Goal: Check status: Check status

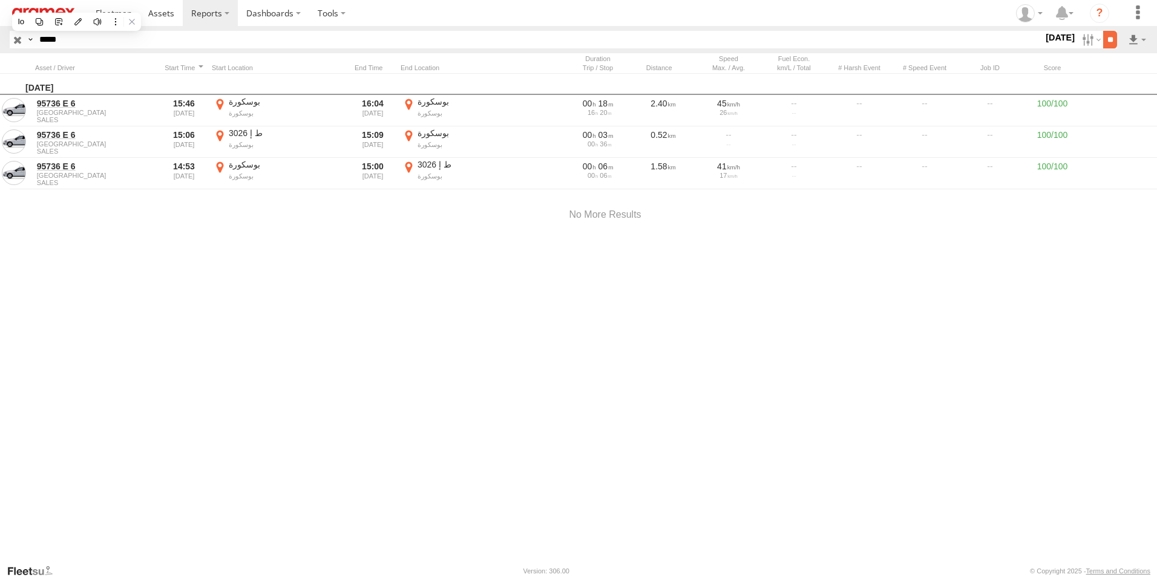
click at [1105, 37] on input "**" at bounding box center [1110, 40] width 14 height 18
click at [1078, 39] on label at bounding box center [1090, 40] width 26 height 18
click at [0, 0] on label at bounding box center [0, 0] width 0 height 0
click at [1111, 38] on input "**" at bounding box center [1110, 40] width 14 height 18
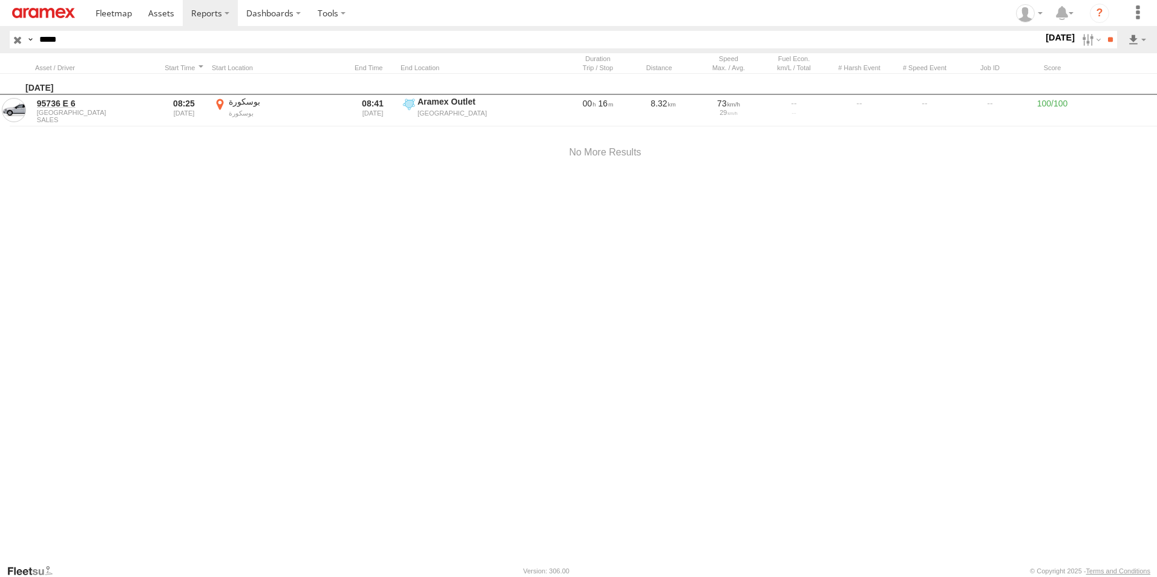
drag, startPoint x: 70, startPoint y: 35, endPoint x: 0, endPoint y: 35, distance: 70.2
click at [0, 35] on html at bounding box center [578, 288] width 1157 height 577
paste input "text"
click at [1110, 42] on input "**" at bounding box center [1110, 40] width 14 height 18
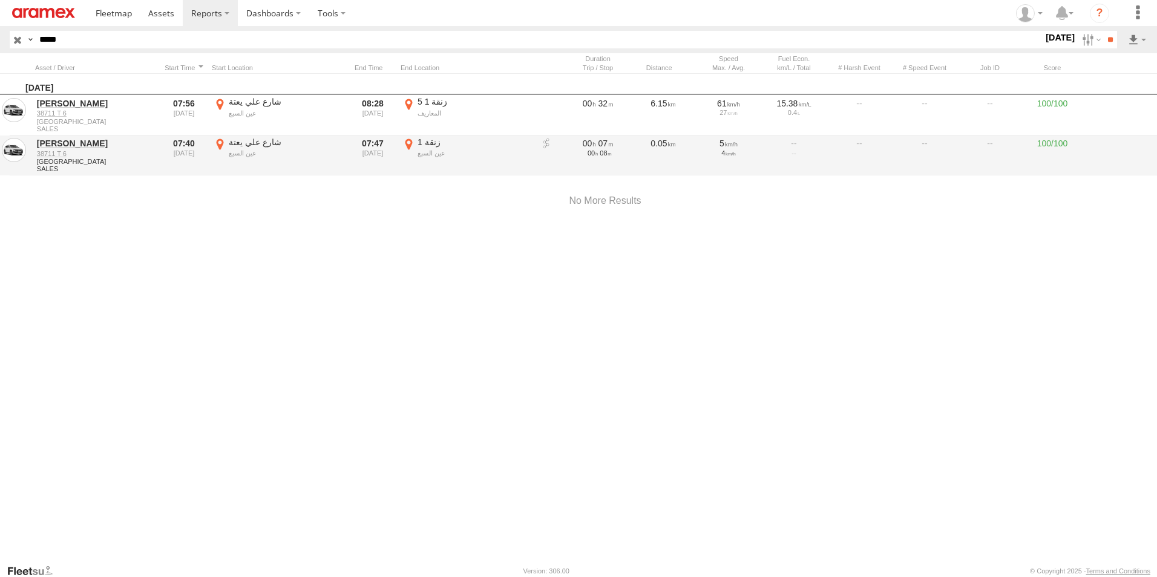
click at [409, 143] on label "زنقة 1 عين السبع 33.5995 -7.53443" at bounding box center [467, 156] width 133 height 38
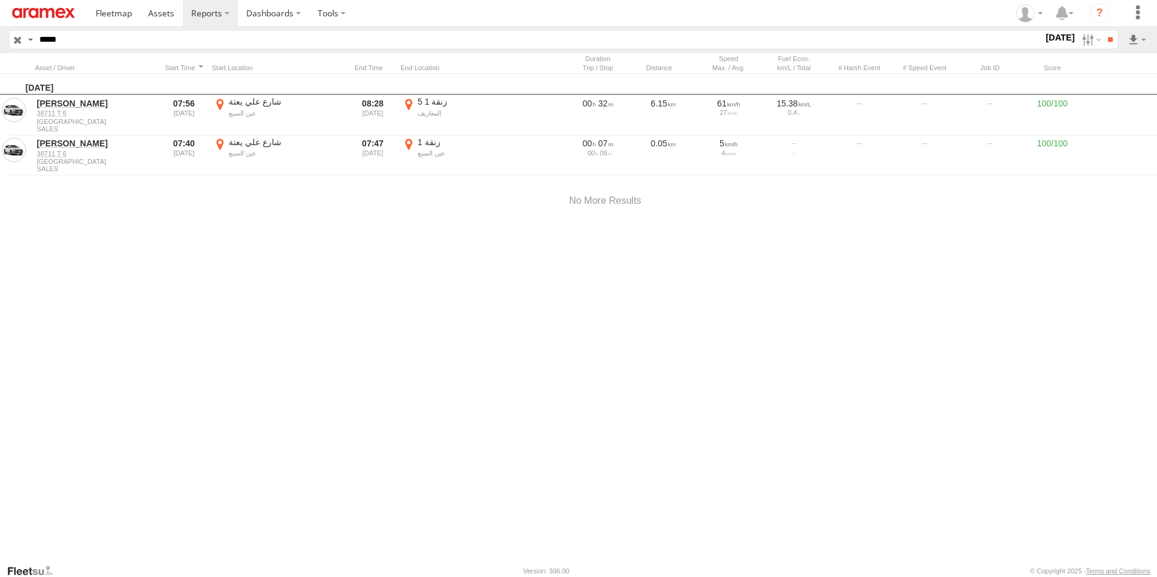
click at [0, 0] on button "Satellite" at bounding box center [0, 0] width 0 height 0
drag, startPoint x: 546, startPoint y: 312, endPoint x: 551, endPoint y: 423, distance: 110.9
click at [0, 0] on div at bounding box center [0, 0] width 0 height 0
click at [0, 0] on label "×" at bounding box center [0, 0] width 0 height 0
drag, startPoint x: 85, startPoint y: 41, endPoint x: 0, endPoint y: 36, distance: 84.9
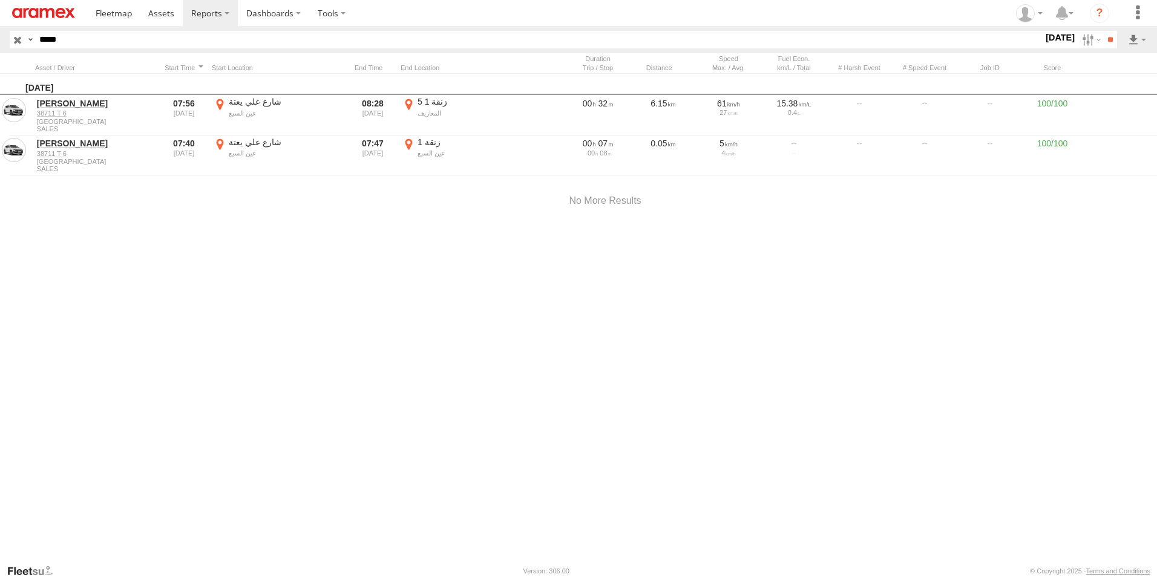
click at [0, 35] on html at bounding box center [578, 288] width 1157 height 577
paste input "*"
click at [1103, 31] on input "**" at bounding box center [1110, 40] width 14 height 18
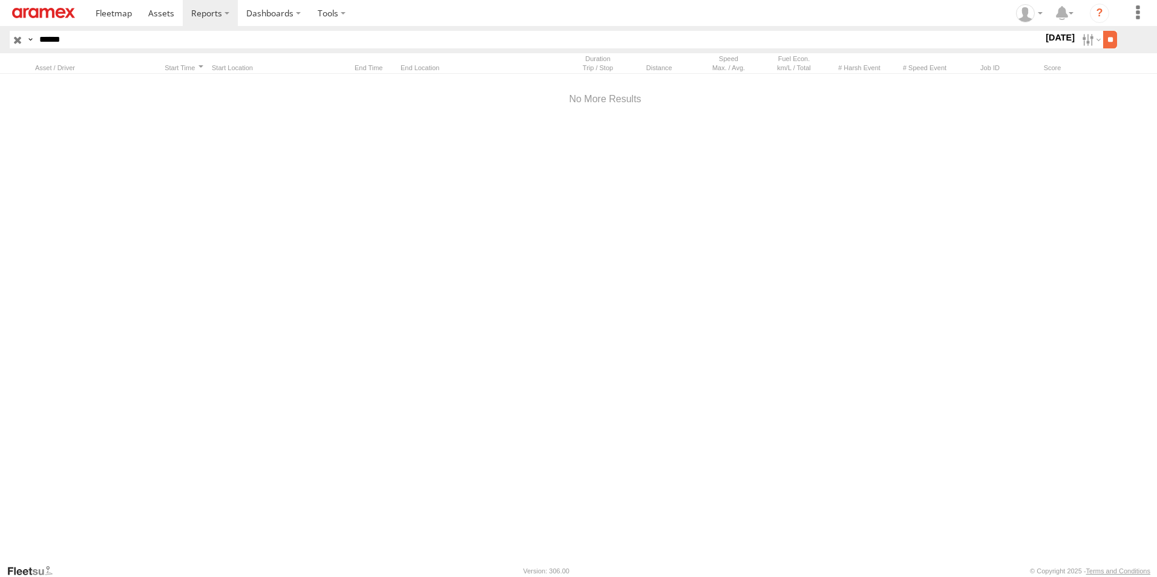
click at [1107, 40] on input "**" at bounding box center [1110, 40] width 14 height 18
click at [1079, 39] on label at bounding box center [1090, 40] width 26 height 18
click at [0, 0] on label at bounding box center [0, 0] width 0 height 0
click at [1105, 42] on input "**" at bounding box center [1110, 40] width 14 height 18
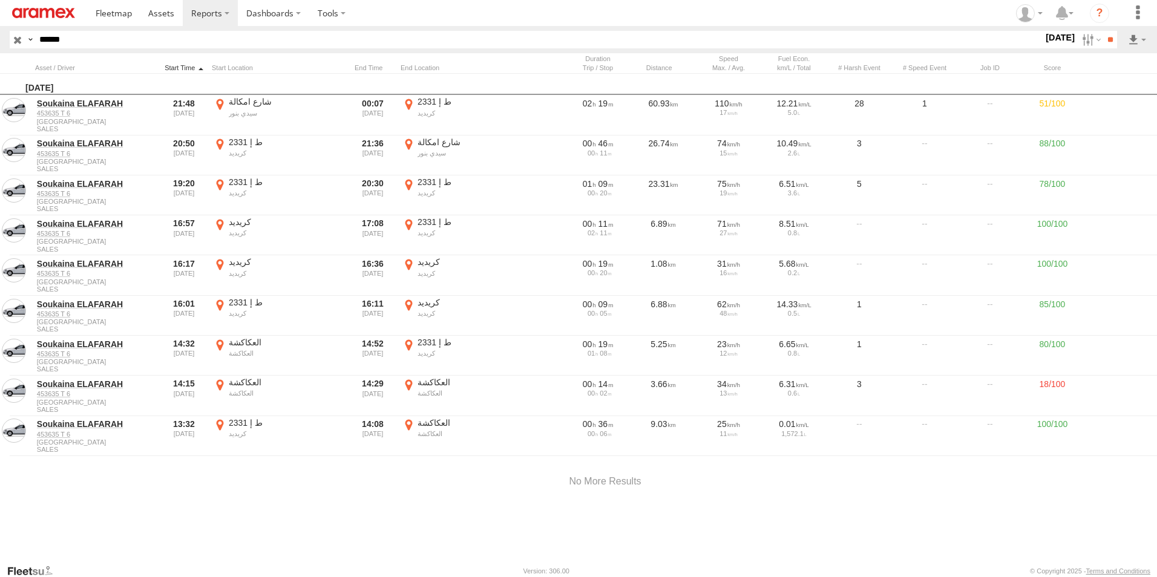
click at [182, 67] on div at bounding box center [184, 68] width 46 height 8
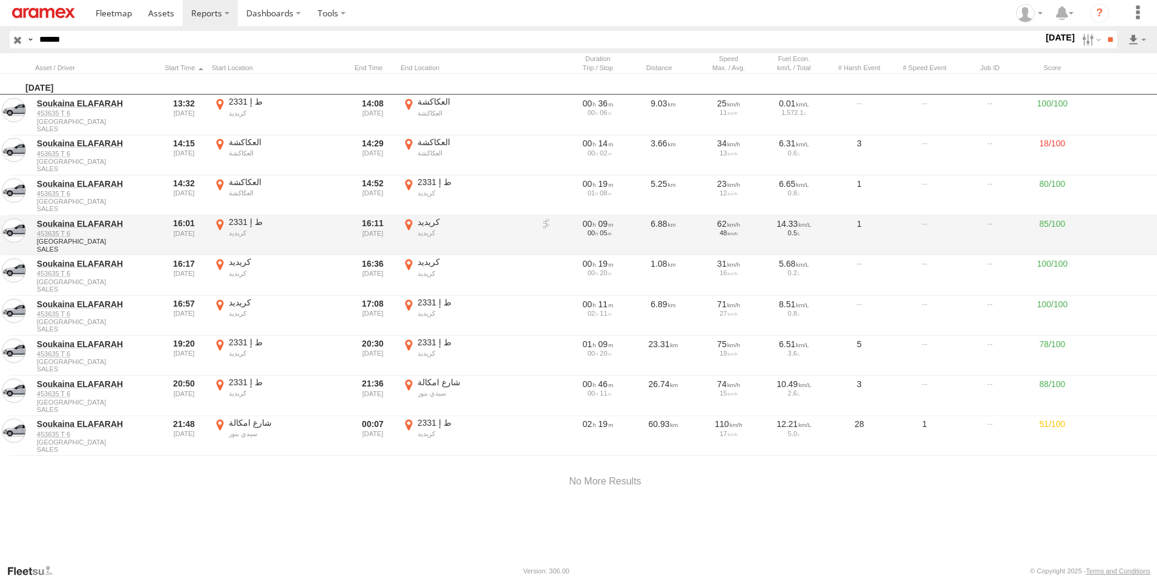
click at [407, 223] on label "كريديد كريديد 32.47621 -8.5733" at bounding box center [467, 236] width 133 height 38
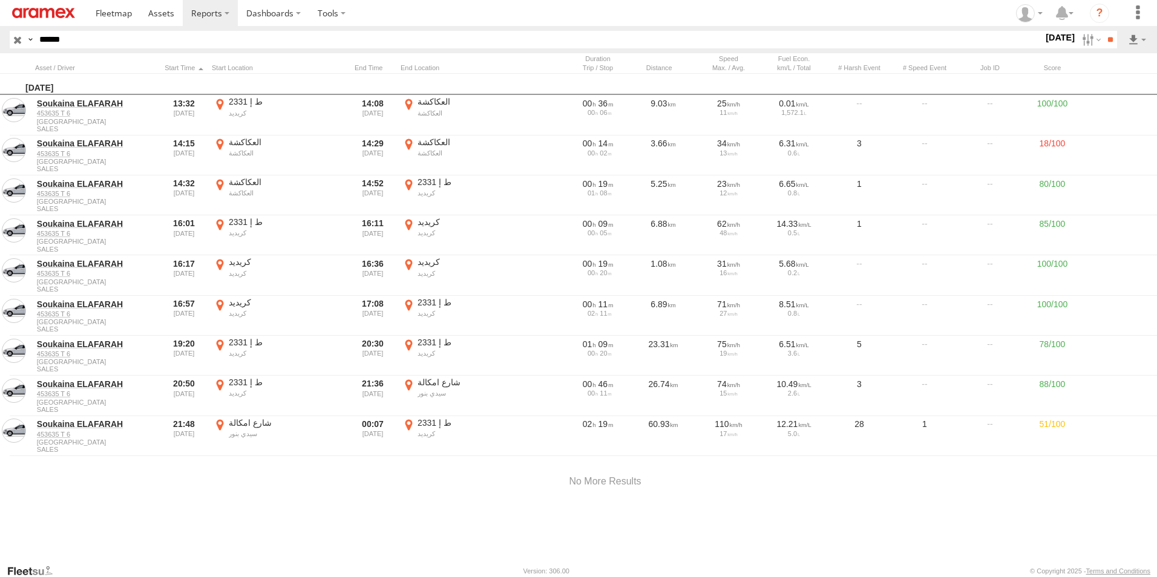
drag, startPoint x: 540, startPoint y: 314, endPoint x: 587, endPoint y: 452, distance: 145.7
click at [0, 0] on div at bounding box center [0, 0] width 0 height 0
drag, startPoint x: 572, startPoint y: 349, endPoint x: 501, endPoint y: 414, distance: 96.4
click at [0, 0] on div at bounding box center [0, 0] width 0 height 0
drag, startPoint x: 794, startPoint y: 436, endPoint x: 711, endPoint y: 372, distance: 104.9
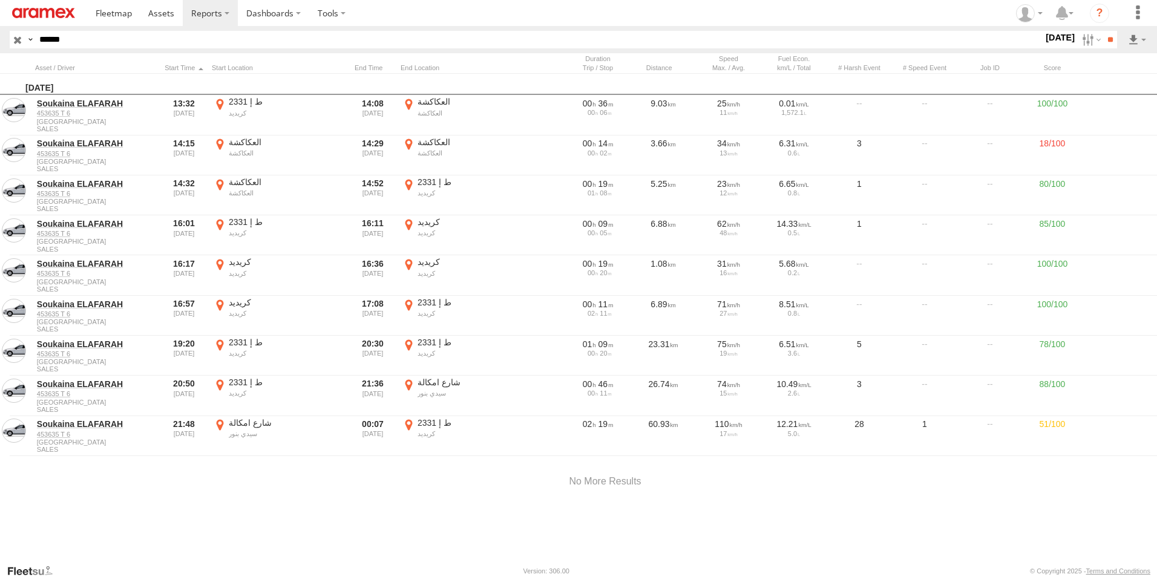
click at [0, 0] on div at bounding box center [0, 0] width 0 height 0
drag, startPoint x: 857, startPoint y: 429, endPoint x: 634, endPoint y: 384, distance: 227.8
click at [0, 0] on div at bounding box center [0, 0] width 0 height 0
drag, startPoint x: 616, startPoint y: 417, endPoint x: 629, endPoint y: 354, distance: 64.9
click at [0, 0] on div at bounding box center [0, 0] width 0 height 0
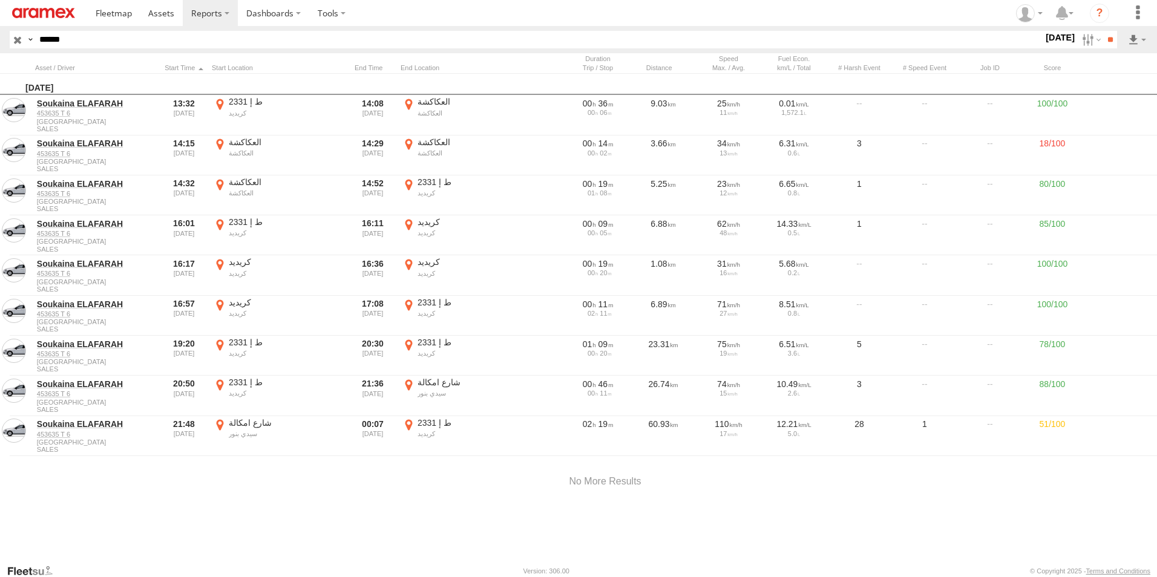
drag, startPoint x: 570, startPoint y: 401, endPoint x: 605, endPoint y: 401, distance: 35.1
click at [0, 0] on div at bounding box center [0, 0] width 0 height 0
drag, startPoint x: 570, startPoint y: 305, endPoint x: 535, endPoint y: 417, distance: 117.4
click at [0, 0] on div at bounding box center [0, 0] width 0 height 0
drag, startPoint x: 557, startPoint y: 350, endPoint x: 536, endPoint y: 453, distance: 105.1
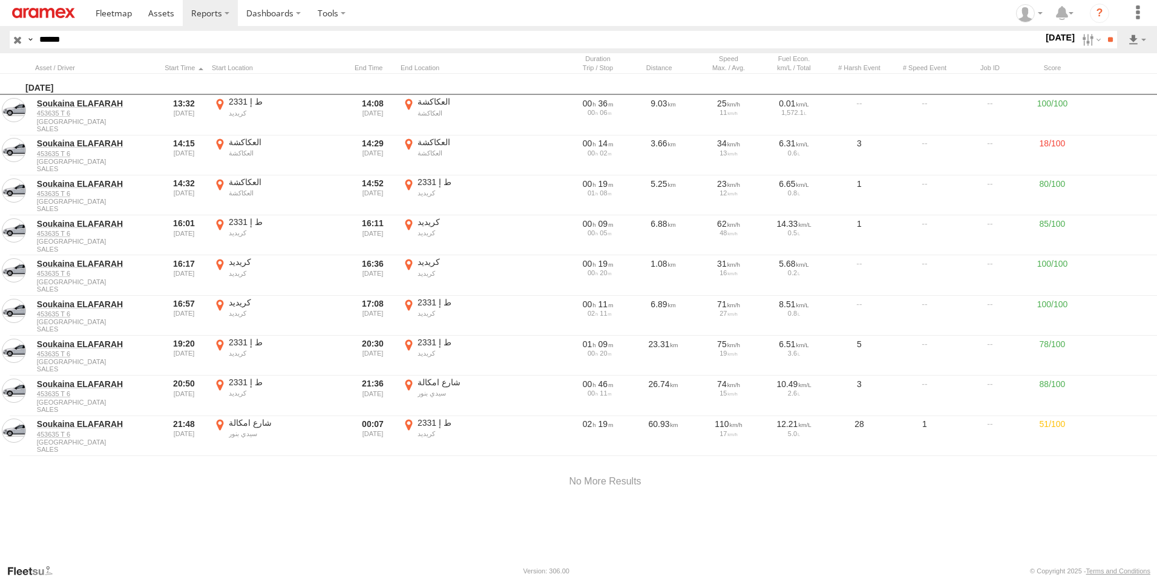
click at [0, 0] on div at bounding box center [0, 0] width 0 height 0
drag, startPoint x: 496, startPoint y: 348, endPoint x: 522, endPoint y: 381, distance: 41.4
click at [0, 0] on div at bounding box center [0, 0] width 0 height 0
click at [0, 0] on label "×" at bounding box center [0, 0] width 0 height 0
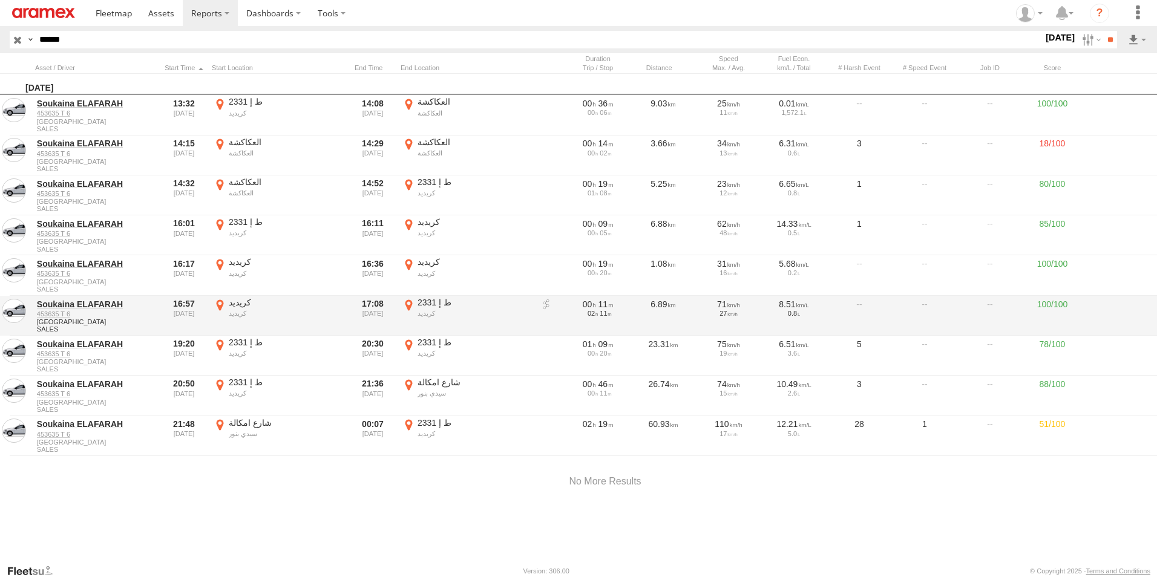
click at [407, 302] on label "ط إ 2331 كريديد 32.52512 -8.56754" at bounding box center [467, 316] width 133 height 38
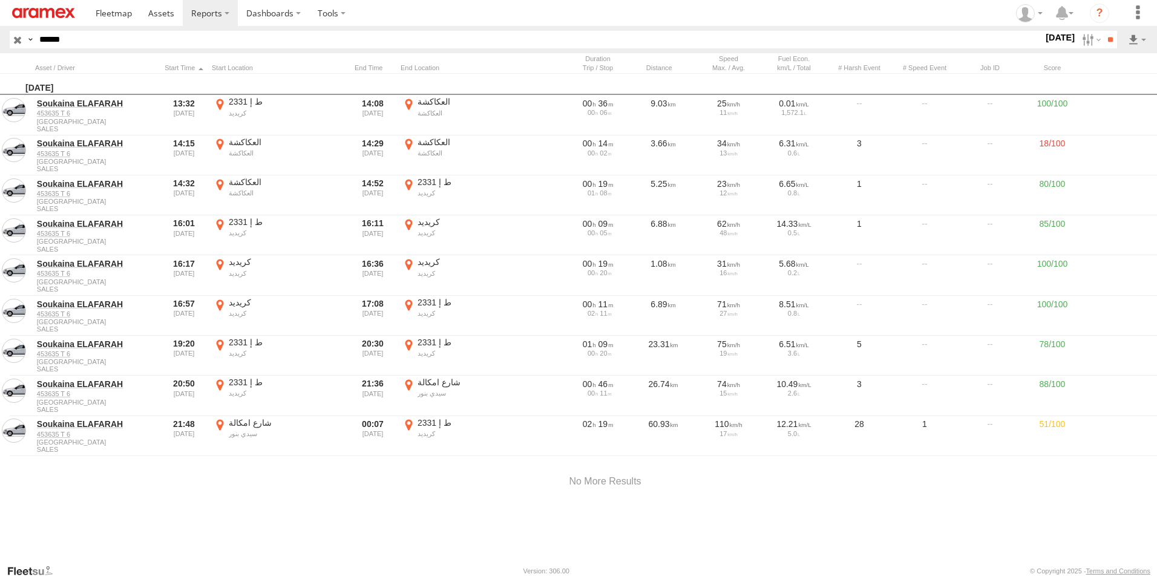
drag, startPoint x: 672, startPoint y: 309, endPoint x: 549, endPoint y: 413, distance: 161.1
click at [0, 0] on div at bounding box center [0, 0] width 0 height 0
drag, startPoint x: 568, startPoint y: 330, endPoint x: 559, endPoint y: 448, distance: 117.7
click at [0, 0] on div at bounding box center [0, 0] width 0 height 0
click at [0, 0] on label "×" at bounding box center [0, 0] width 0 height 0
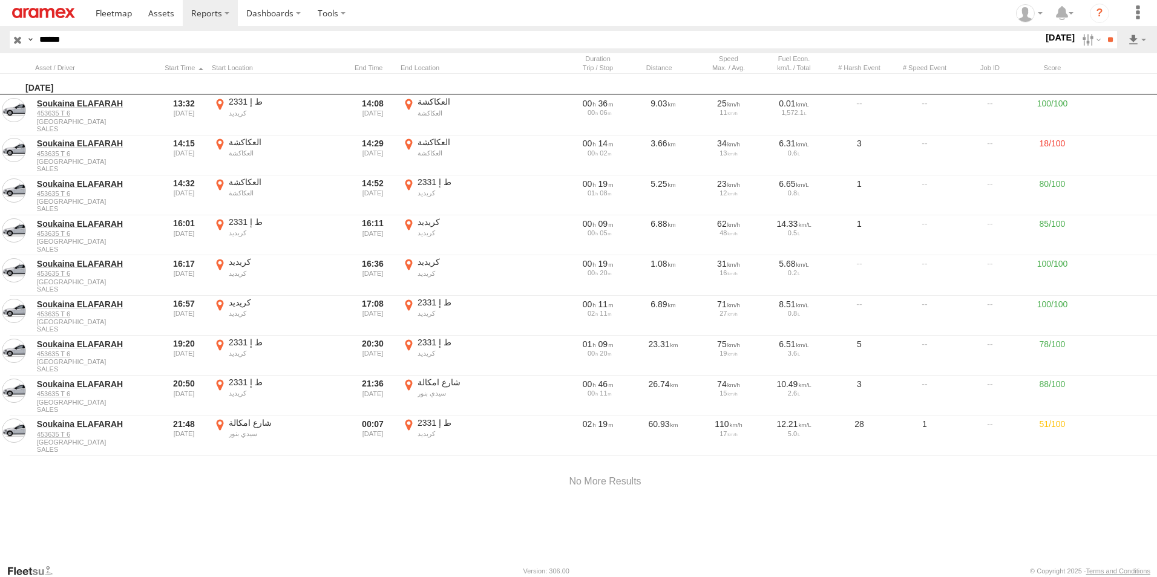
click at [408, 423] on label "ط إ 2331 كريديد 32.52505 -8.56761" at bounding box center [467, 437] width 133 height 38
drag, startPoint x: 536, startPoint y: 280, endPoint x: 499, endPoint y: 491, distance: 213.9
click at [0, 0] on div at bounding box center [0, 0] width 0 height 0
drag, startPoint x: 659, startPoint y: 450, endPoint x: 583, endPoint y: 392, distance: 95.8
click at [0, 0] on div at bounding box center [0, 0] width 0 height 0
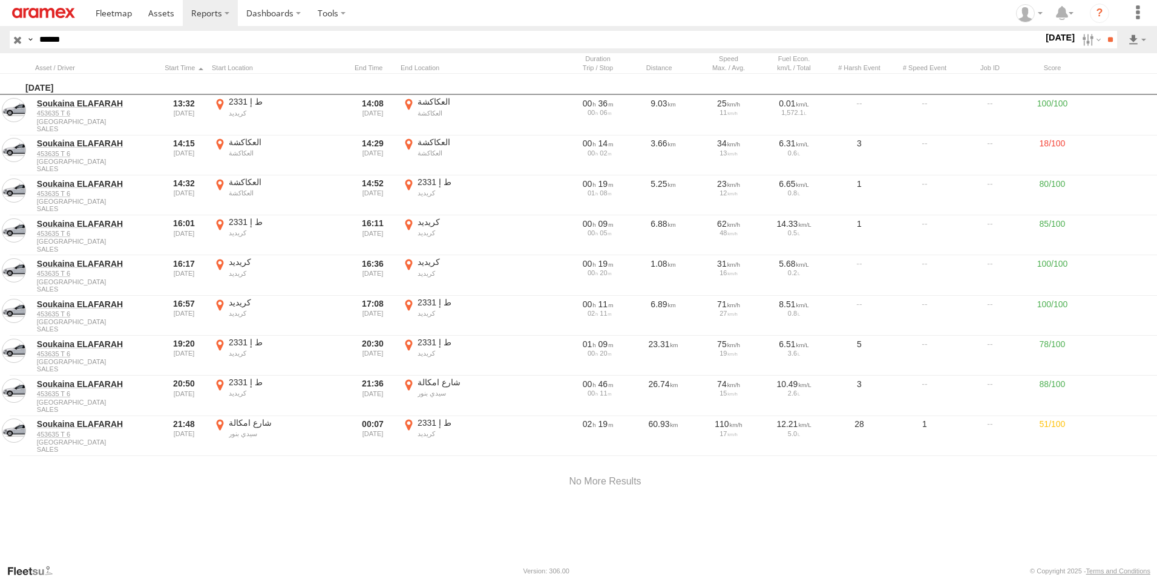
click at [0, 0] on label "×" at bounding box center [0, 0] width 0 height 0
click at [1085, 41] on label at bounding box center [1090, 40] width 26 height 18
click at [0, 0] on label at bounding box center [0, 0] width 0 height 0
click at [1105, 35] on input "**" at bounding box center [1110, 40] width 14 height 18
click at [1082, 42] on label at bounding box center [1090, 40] width 26 height 18
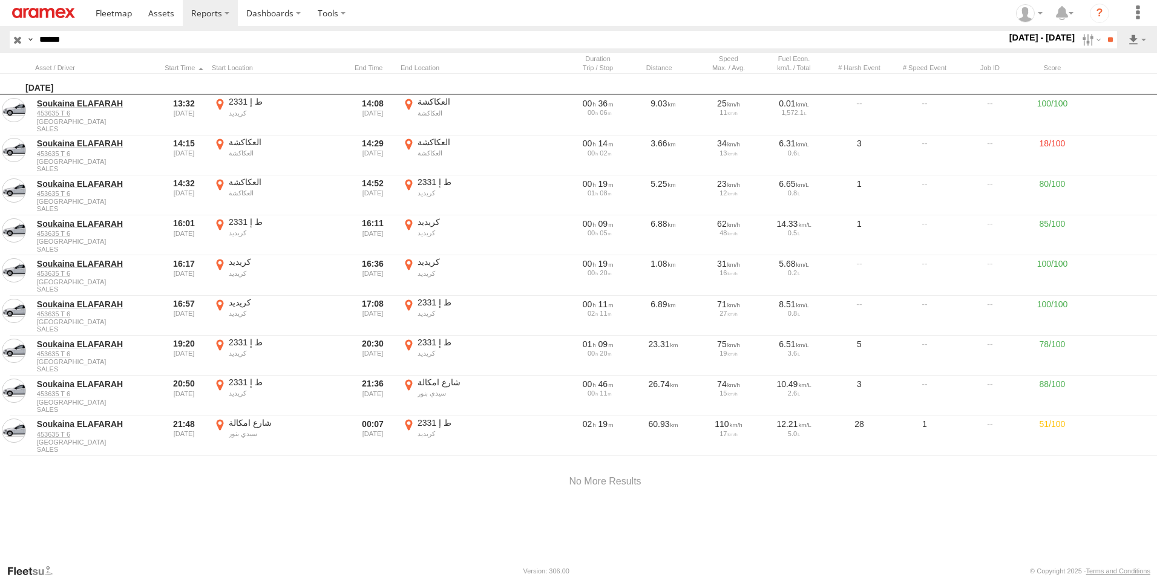
click at [0, 0] on label at bounding box center [0, 0] width 0 height 0
click at [1110, 42] on input "**" at bounding box center [1110, 40] width 14 height 18
click at [1084, 39] on label at bounding box center [1090, 40] width 26 height 18
click at [0, 0] on label at bounding box center [0, 0] width 0 height 0
click at [1108, 44] on input "**" at bounding box center [1110, 40] width 14 height 18
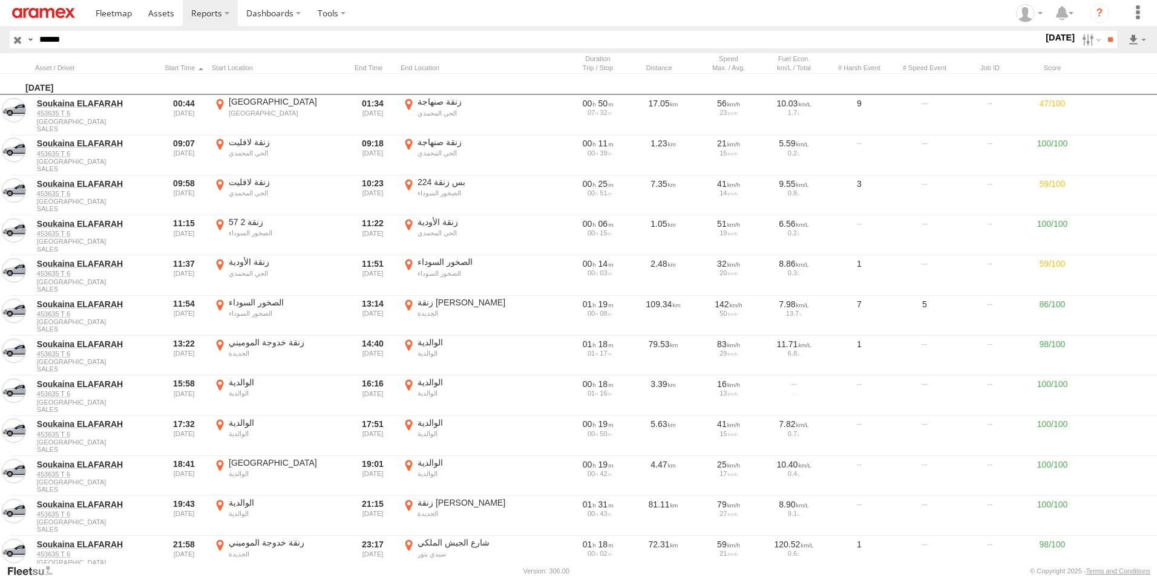
drag, startPoint x: 166, startPoint y: 35, endPoint x: 82, endPoint y: 46, distance: 84.2
click at [83, 46] on input "******" at bounding box center [539, 40] width 1009 height 18
drag, startPoint x: 78, startPoint y: 42, endPoint x: 0, endPoint y: 36, distance: 78.3
click at [0, 36] on html at bounding box center [578, 288] width 1157 height 577
paste input "text"
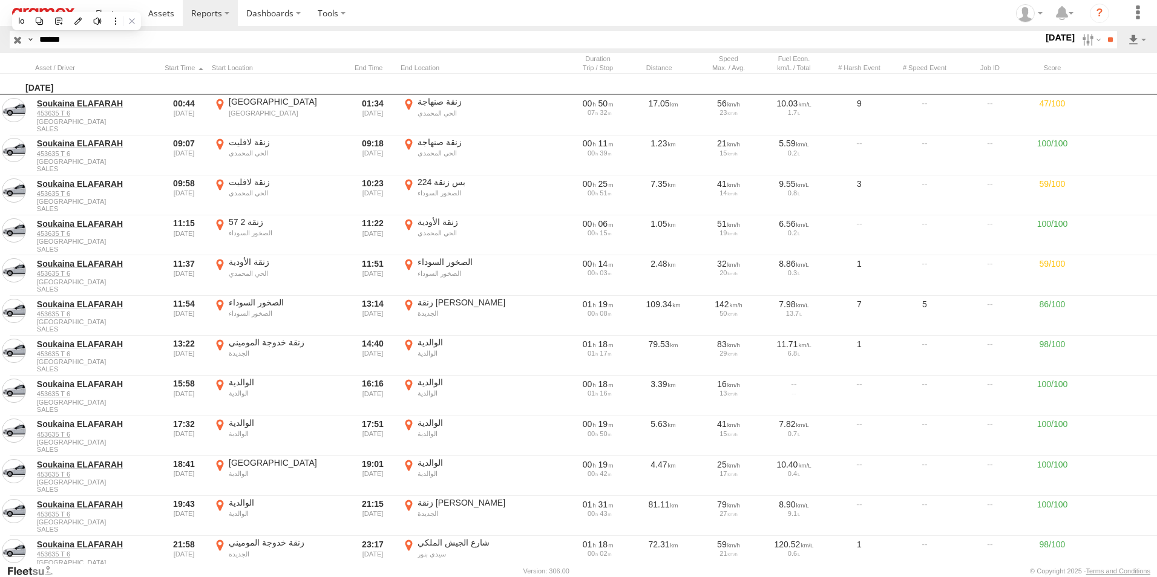
click at [1103, 31] on input "**" at bounding box center [1110, 40] width 14 height 18
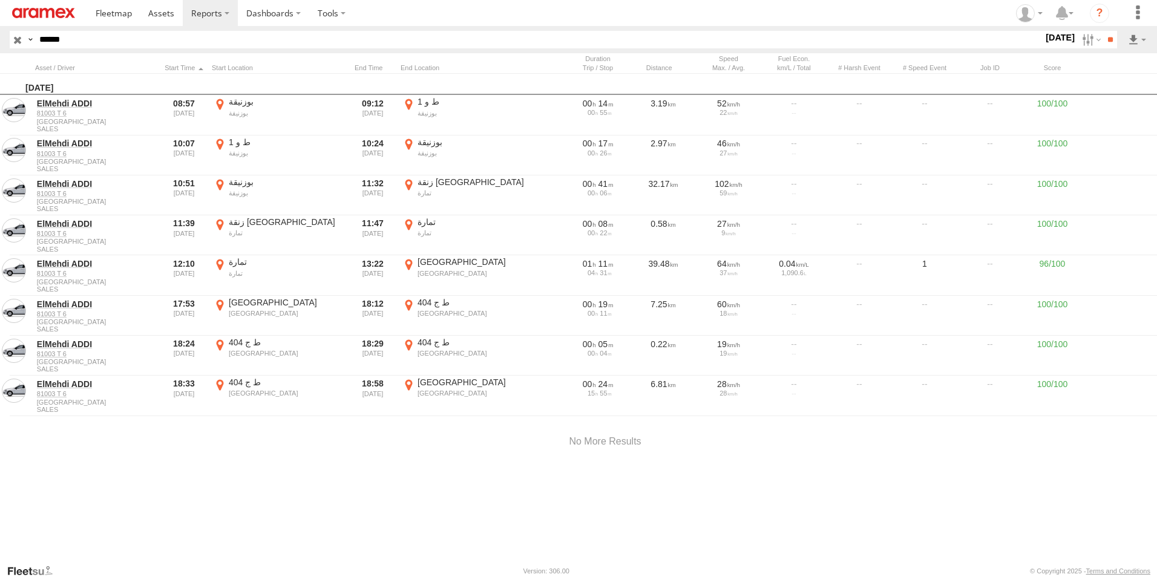
drag, startPoint x: 1083, startPoint y: 39, endPoint x: 1087, endPoint y: 52, distance: 13.2
click at [1083, 39] on label at bounding box center [1090, 40] width 26 height 18
click at [0, 0] on label at bounding box center [0, 0] width 0 height 0
click at [1112, 35] on input "**" at bounding box center [1110, 40] width 14 height 18
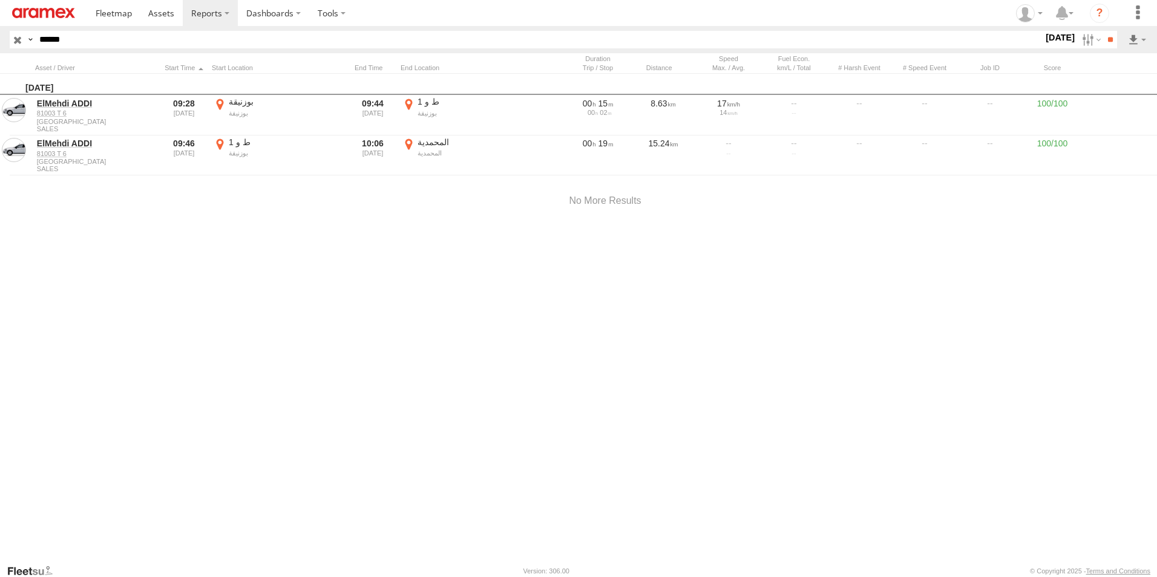
drag, startPoint x: 410, startPoint y: 142, endPoint x: 414, endPoint y: 148, distance: 6.9
click at [410, 142] on label "المحمدية المحمدية 33.71105 -7.34562" at bounding box center [467, 156] width 133 height 38
drag, startPoint x: 683, startPoint y: 339, endPoint x: 422, endPoint y: 365, distance: 262.2
click at [0, 0] on div at bounding box center [0, 0] width 0 height 0
drag, startPoint x: 441, startPoint y: 336, endPoint x: 485, endPoint y: 398, distance: 76.3
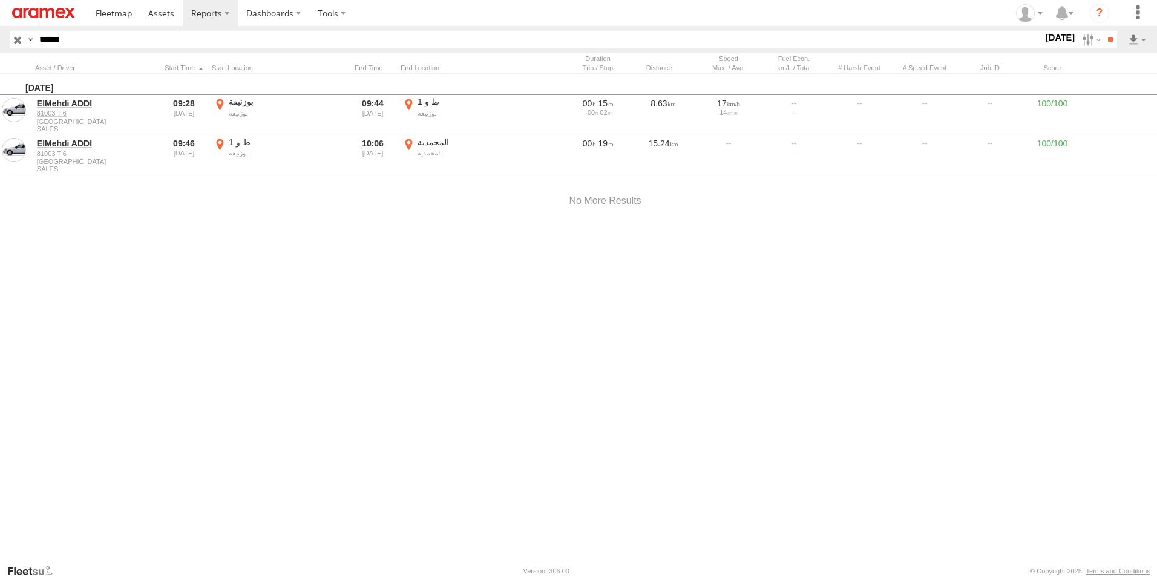
click at [0, 0] on div at bounding box center [0, 0] width 0 height 0
drag, startPoint x: 637, startPoint y: 356, endPoint x: 617, endPoint y: 343, distance: 23.7
click at [0, 0] on div at bounding box center [0, 0] width 0 height 0
drag, startPoint x: 674, startPoint y: 338, endPoint x: 712, endPoint y: 227, distance: 117.4
click at [0, 0] on div at bounding box center [0, 0] width 0 height 0
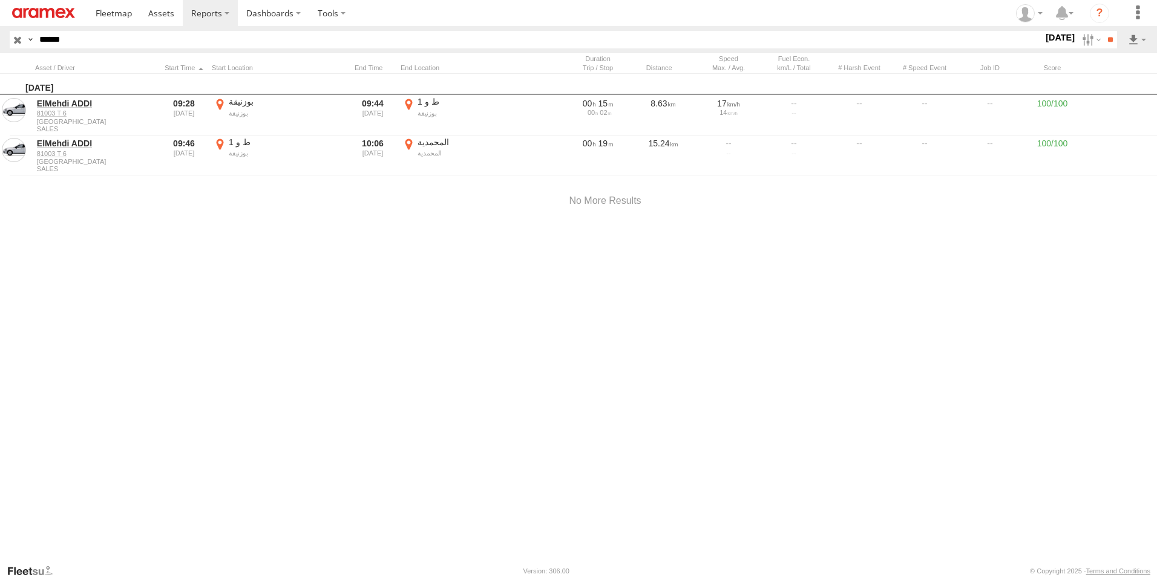
click at [0, 0] on label "×" at bounding box center [0, 0] width 0 height 0
click at [1080, 39] on label at bounding box center [1090, 40] width 26 height 18
click at [0, 0] on label at bounding box center [0, 0] width 0 height 0
click at [1109, 42] on input "**" at bounding box center [1110, 40] width 14 height 18
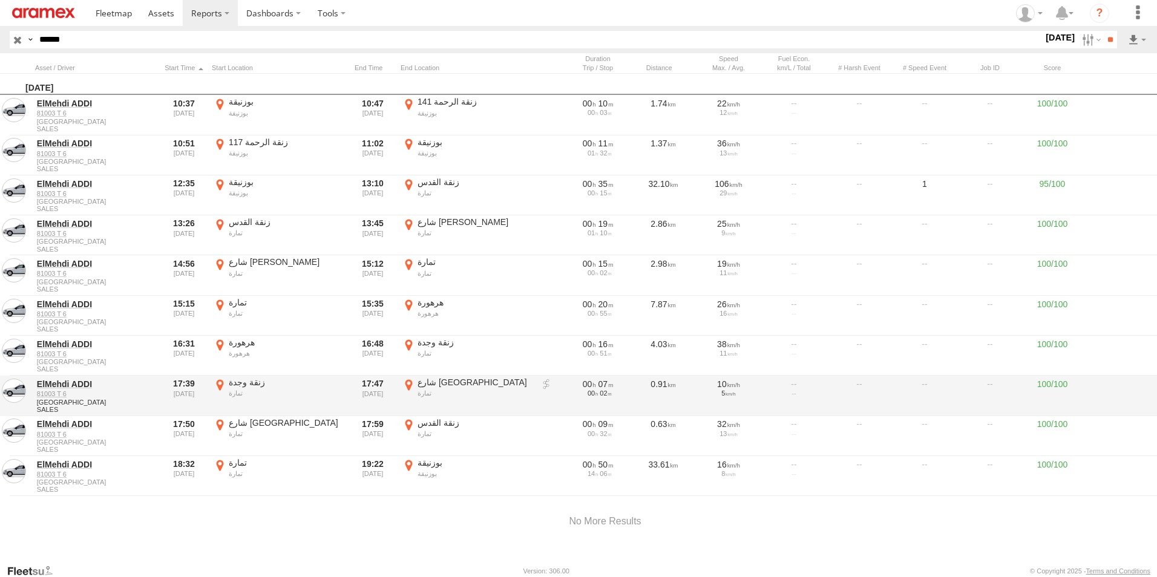
click at [408, 384] on label "شارع القاهرة تمارة 33.91569 -6.92339" at bounding box center [467, 396] width 133 height 38
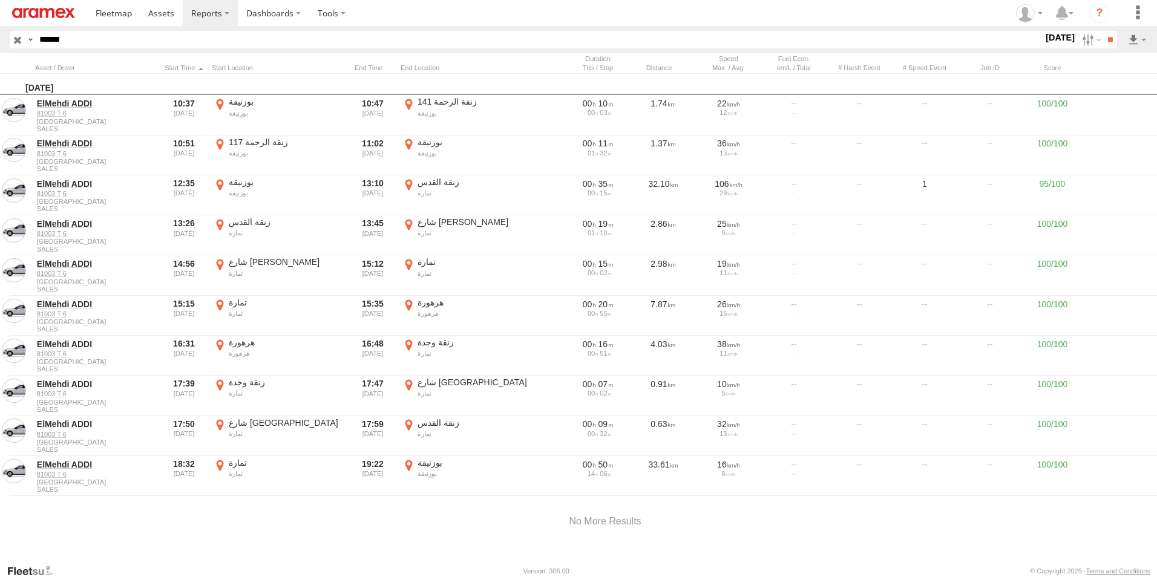
drag, startPoint x: 584, startPoint y: 384, endPoint x: 576, endPoint y: 424, distance: 40.7
click at [0, 0] on div at bounding box center [0, 0] width 0 height 0
click at [0, 0] on label "×" at bounding box center [0, 0] width 0 height 0
drag, startPoint x: 1080, startPoint y: 37, endPoint x: 1079, endPoint y: 48, distance: 11.0
click at [1080, 37] on label at bounding box center [1090, 40] width 26 height 18
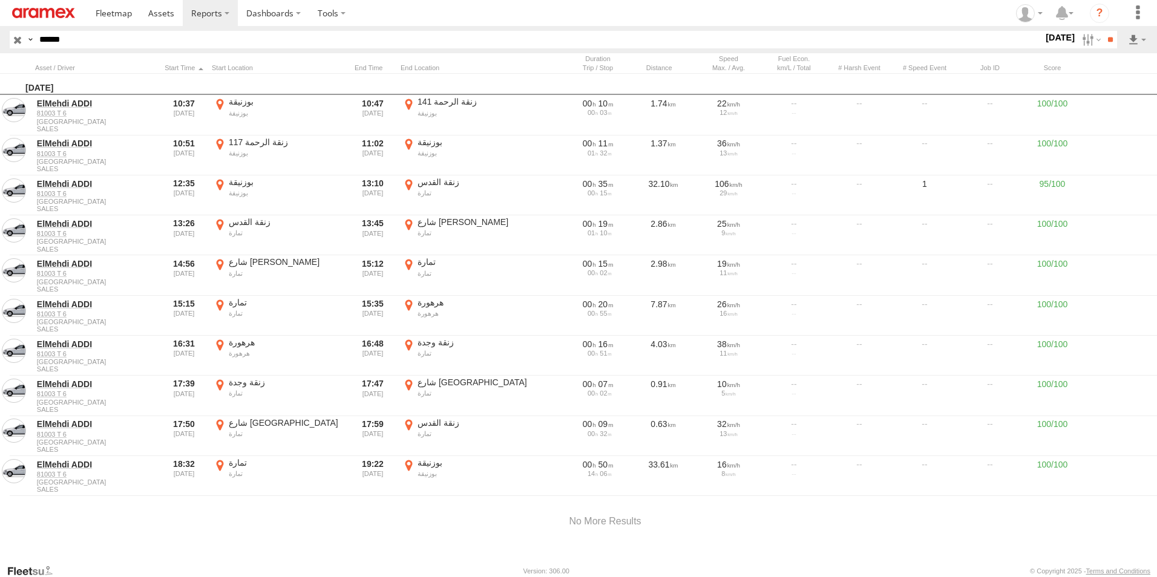
click at [0, 0] on label at bounding box center [0, 0] width 0 height 0
click at [1103, 45] on input "**" at bounding box center [1110, 40] width 14 height 18
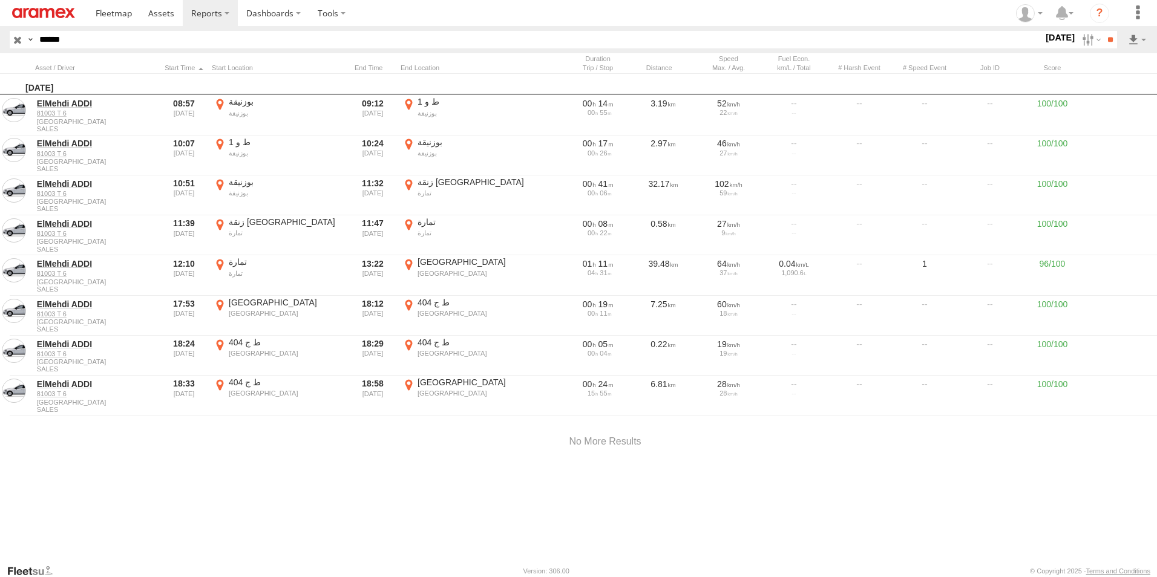
click at [409, 185] on label "زنقة دمشق تمارة 33.91807 -6.92155" at bounding box center [467, 196] width 133 height 38
click at [0, 0] on label "×" at bounding box center [0, 0] width 0 height 0
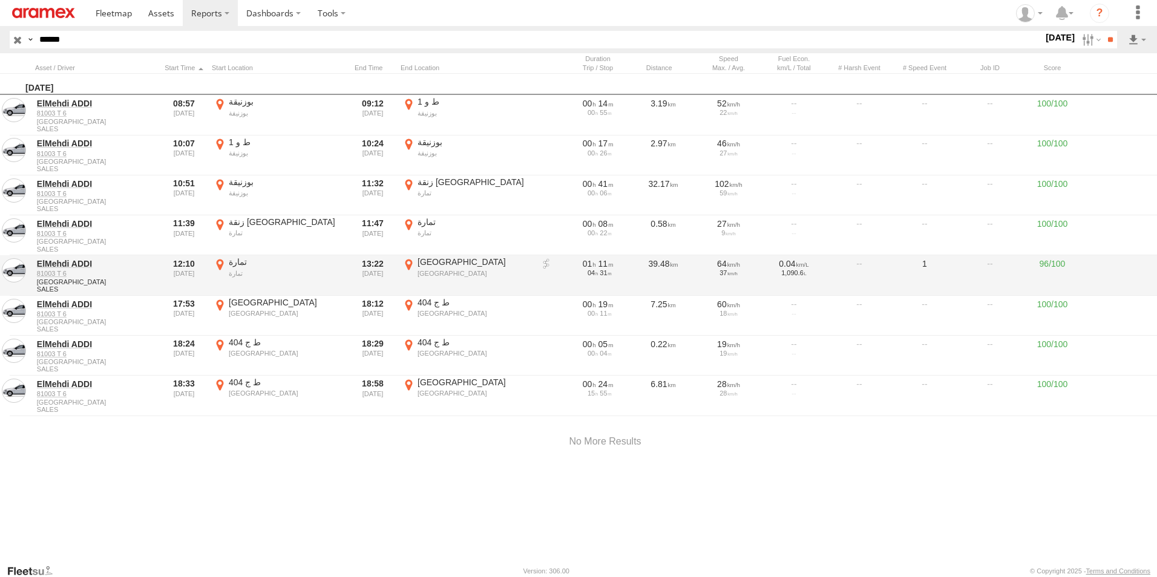
click at [411, 265] on label "[GEOGRAPHIC_DATA] 33.55597 -6.83755" at bounding box center [467, 276] width 133 height 38
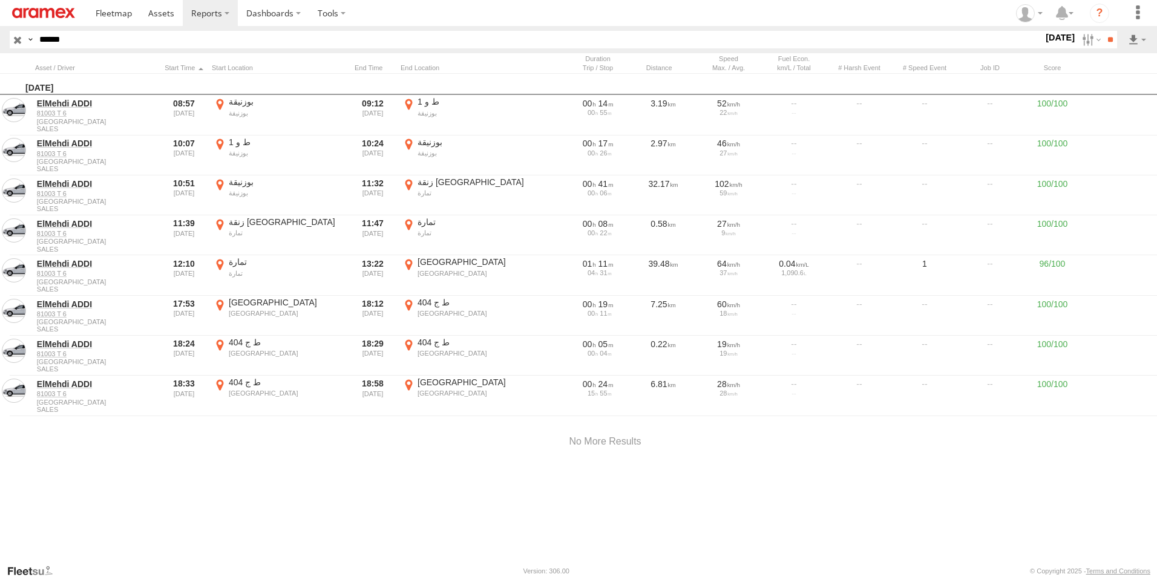
drag, startPoint x: 703, startPoint y: 279, endPoint x: 600, endPoint y: 363, distance: 133.0
click at [0, 0] on div at bounding box center [0, 0] width 0 height 0
drag, startPoint x: 611, startPoint y: 282, endPoint x: 582, endPoint y: 415, distance: 136.3
click at [0, 0] on div at bounding box center [0, 0] width 0 height 0
drag, startPoint x: 627, startPoint y: 341, endPoint x: 631, endPoint y: 360, distance: 19.2
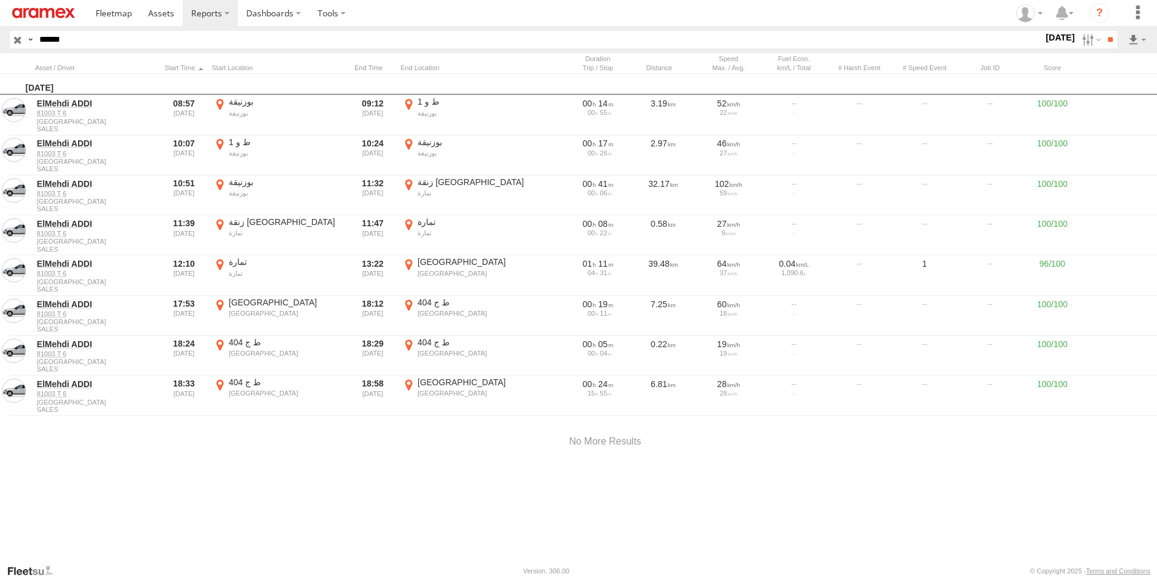
click at [0, 0] on div at bounding box center [0, 0] width 0 height 0
drag, startPoint x: 662, startPoint y: 270, endPoint x: 637, endPoint y: 350, distance: 84.4
click at [0, 0] on div at bounding box center [0, 0] width 0 height 0
click at [0, 0] on label "×" at bounding box center [0, 0] width 0 height 0
click at [1082, 38] on label at bounding box center [1090, 40] width 26 height 18
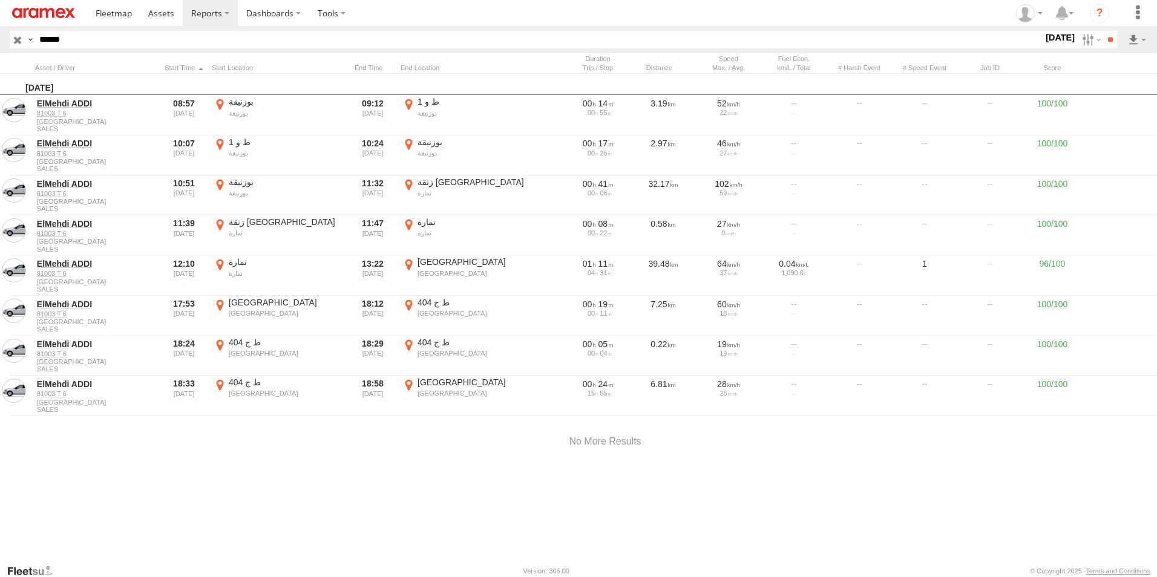
click at [0, 0] on label at bounding box center [0, 0] width 0 height 0
click at [1105, 41] on input "**" at bounding box center [1110, 40] width 14 height 18
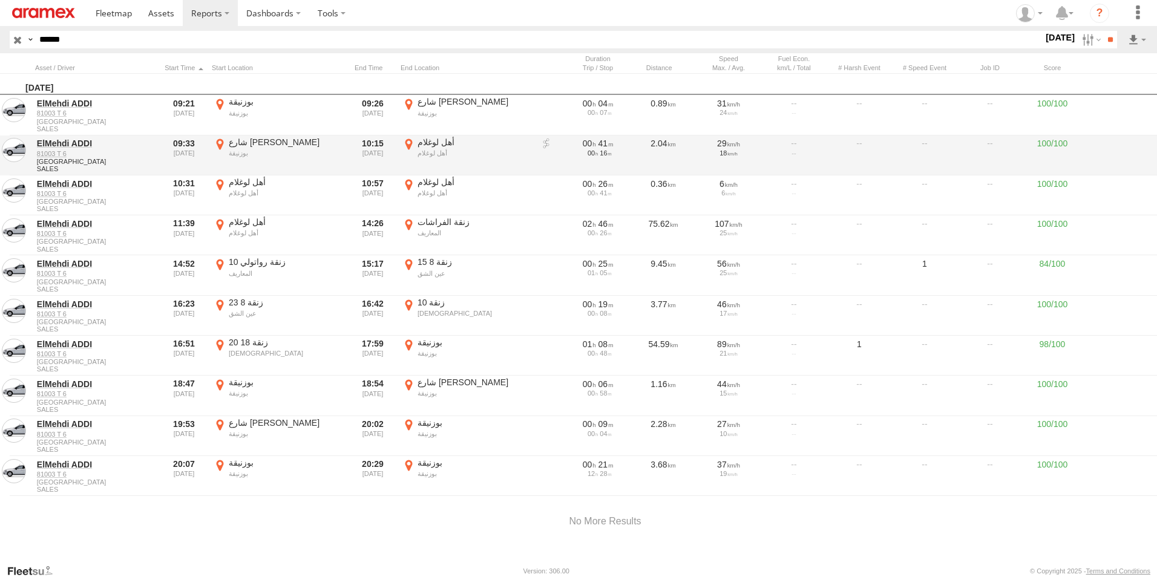
click at [410, 139] on label "أهل لوغلام أهل لوغلام 33.61268 -7.48313" at bounding box center [467, 156] width 133 height 38
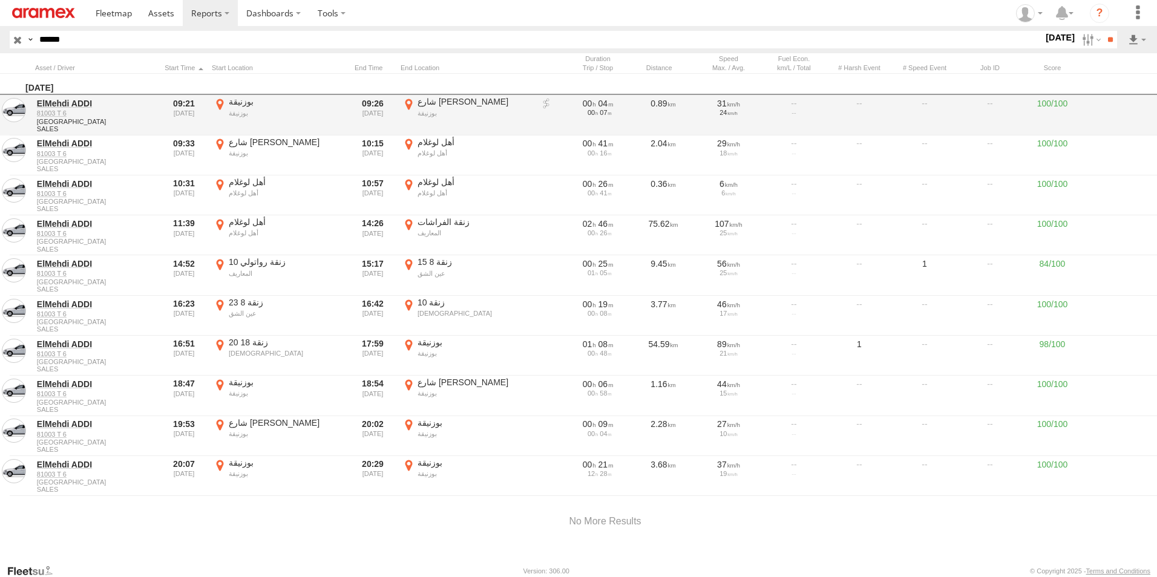
click at [0, 0] on label "×" at bounding box center [0, 0] width 0 height 0
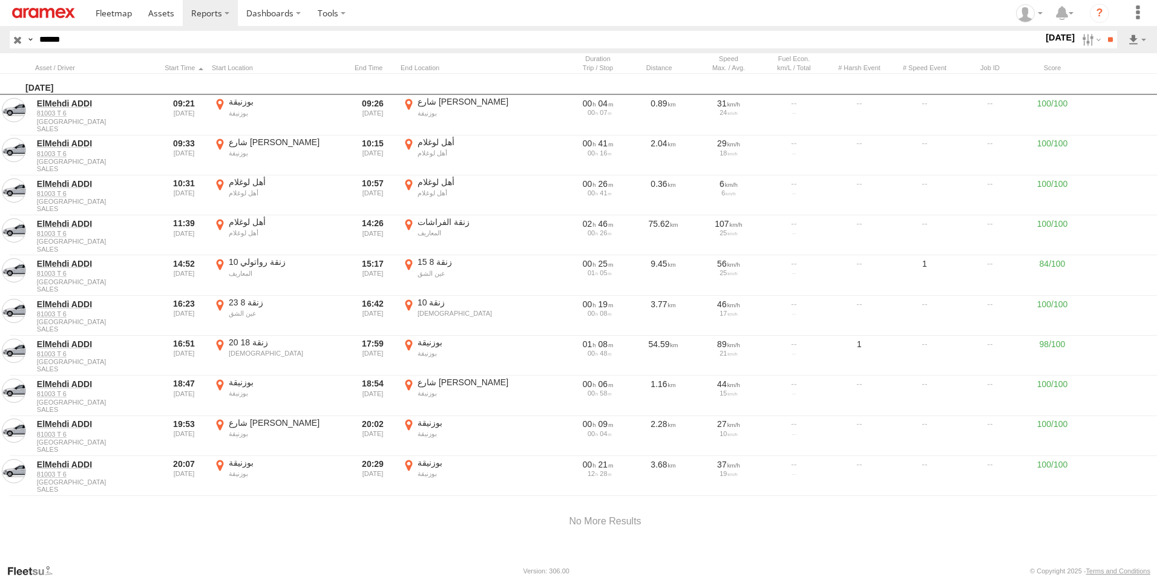
drag, startPoint x: 150, startPoint y: 42, endPoint x: 13, endPoint y: 59, distance: 138.4
click at [21, 59] on body "?" at bounding box center [578, 288] width 1157 height 577
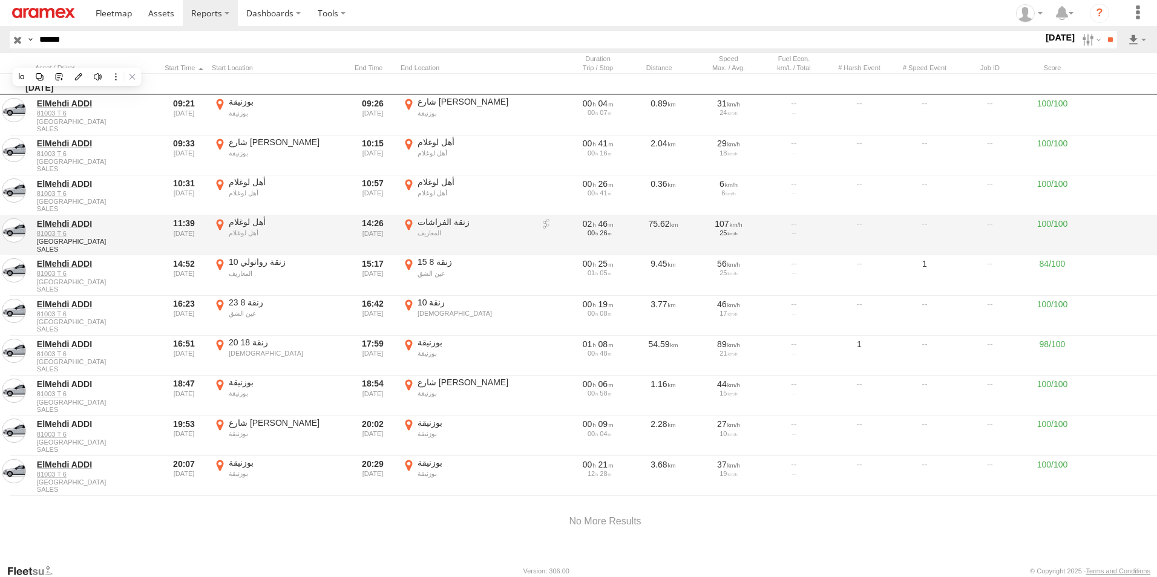
paste input "text"
type input "*****"
click at [1103, 31] on input "**" at bounding box center [1110, 40] width 14 height 18
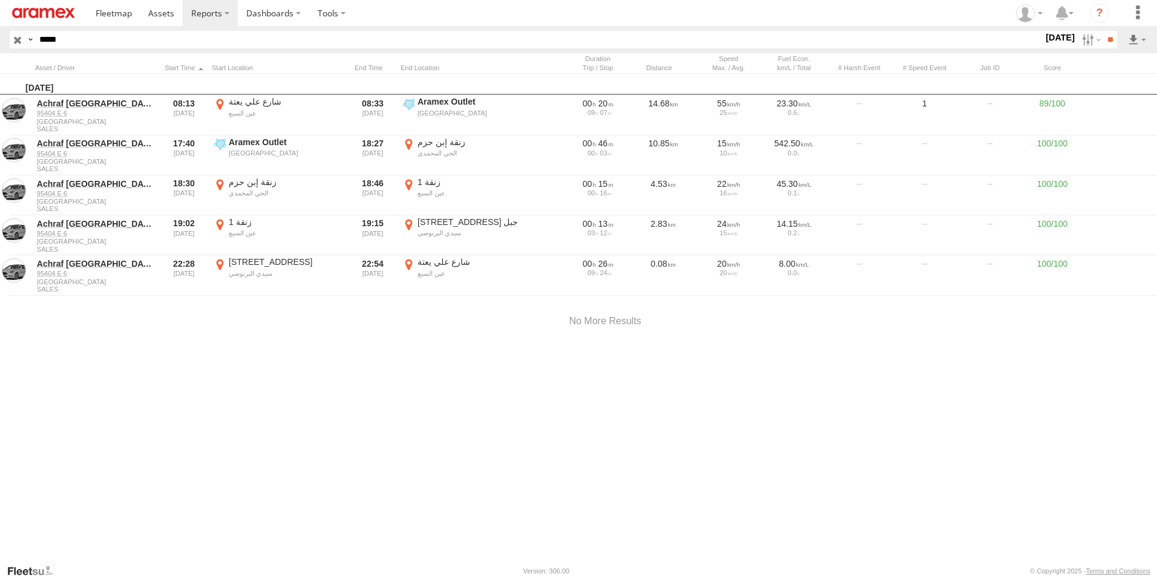
drag, startPoint x: 1079, startPoint y: 44, endPoint x: 1084, endPoint y: 64, distance: 21.1
click at [1079, 44] on label at bounding box center [1090, 40] width 26 height 18
click at [0, 0] on label at bounding box center [0, 0] width 0 height 0
click at [1103, 38] on input "**" at bounding box center [1110, 40] width 14 height 18
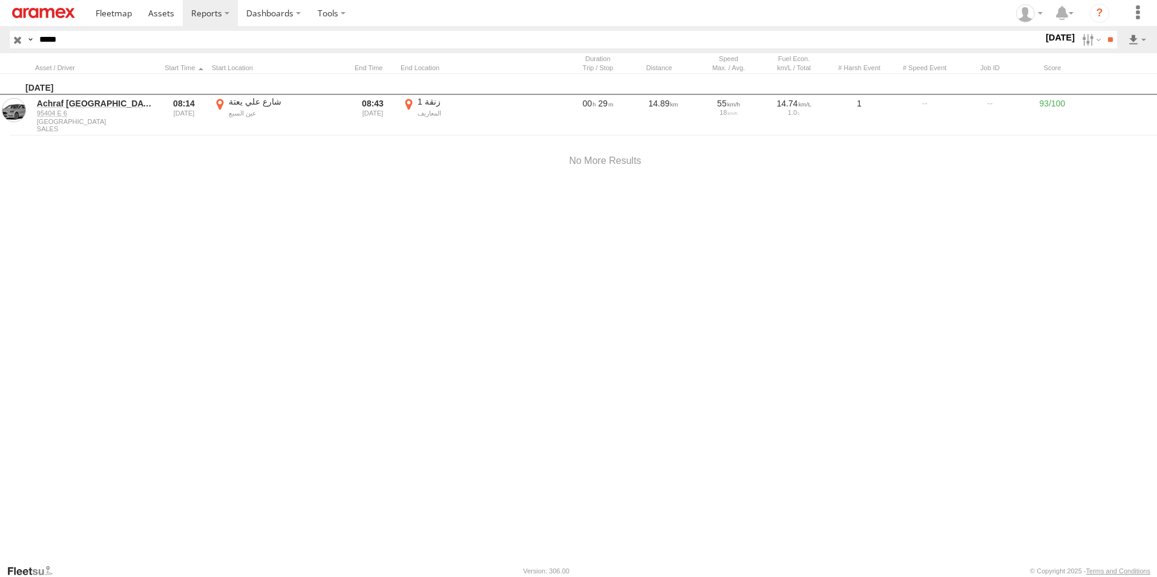
drag, startPoint x: 409, startPoint y: 105, endPoint x: 411, endPoint y: 111, distance: 6.9
click at [409, 105] on label "زنقة 1 المعاريف 33.55756 -7.64333" at bounding box center [467, 115] width 133 height 38
click at [0, 0] on label "×" at bounding box center [0, 0] width 0 height 0
click at [1082, 41] on label at bounding box center [1090, 40] width 26 height 18
click at [0, 0] on label at bounding box center [0, 0] width 0 height 0
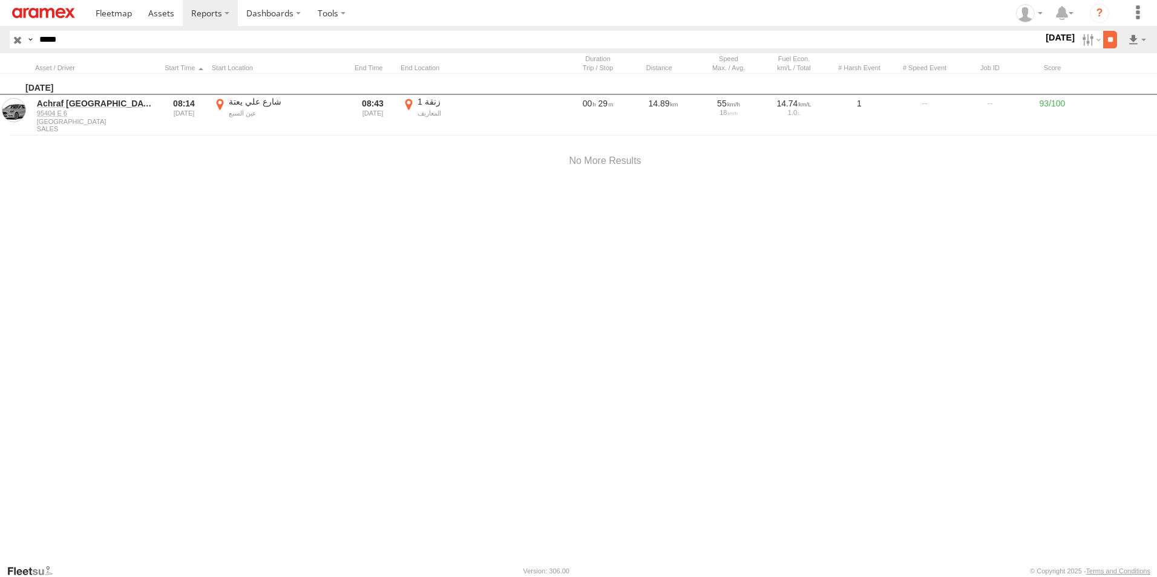
click at [1104, 39] on input "**" at bounding box center [1110, 40] width 14 height 18
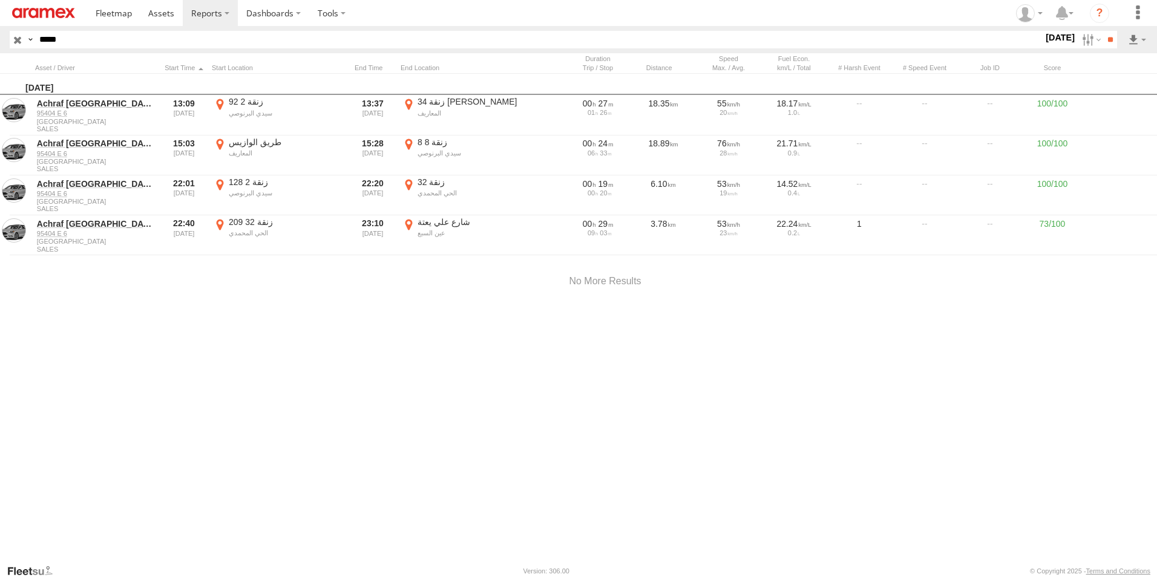
drag, startPoint x: 1078, startPoint y: 41, endPoint x: 1071, endPoint y: 56, distance: 17.3
click at [1078, 41] on label at bounding box center [1090, 40] width 26 height 18
click at [0, 0] on label at bounding box center [0, 0] width 0 height 0
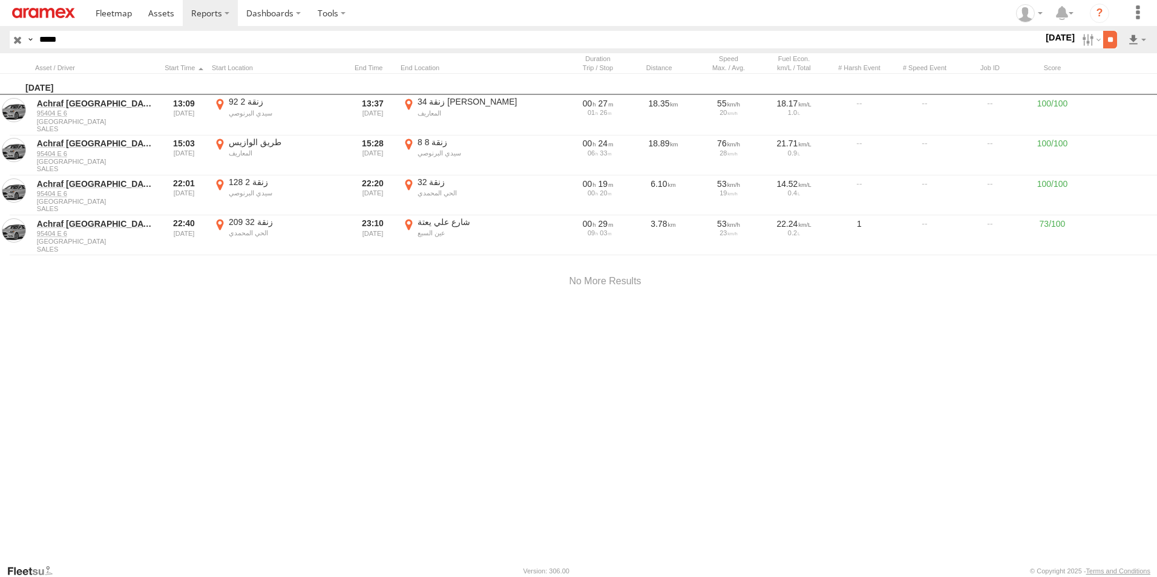
click at [1108, 41] on input "**" at bounding box center [1110, 40] width 14 height 18
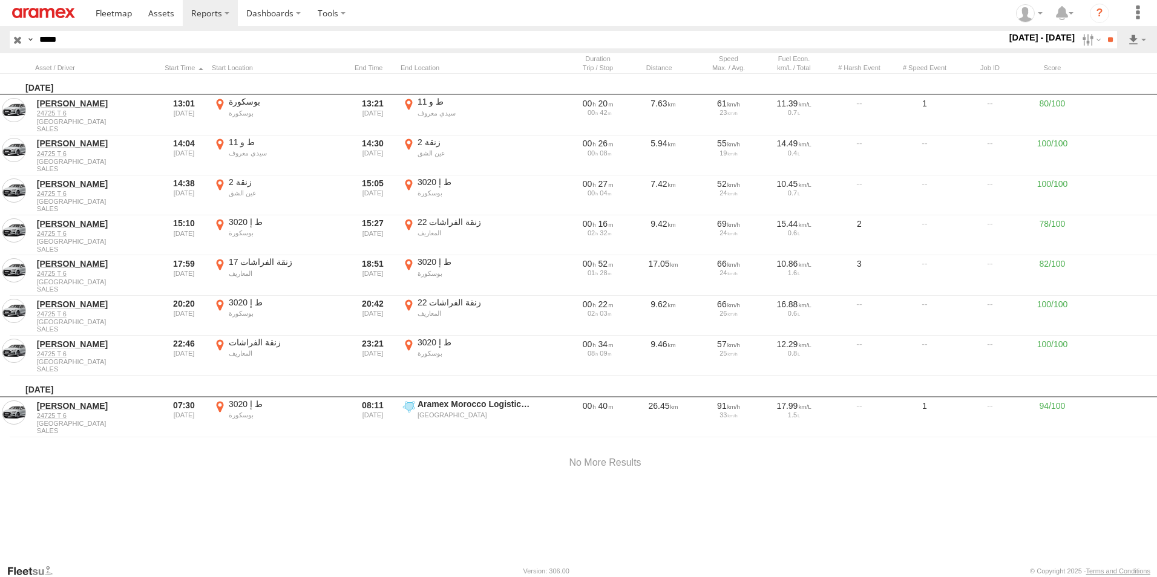
drag, startPoint x: 0, startPoint y: 0, endPoint x: 0, endPoint y: 31, distance: 30.9
click at [0, 25] on html at bounding box center [578, 288] width 1157 height 577
paste input "text"
click at [1103, 31] on input "**" at bounding box center [1110, 40] width 14 height 18
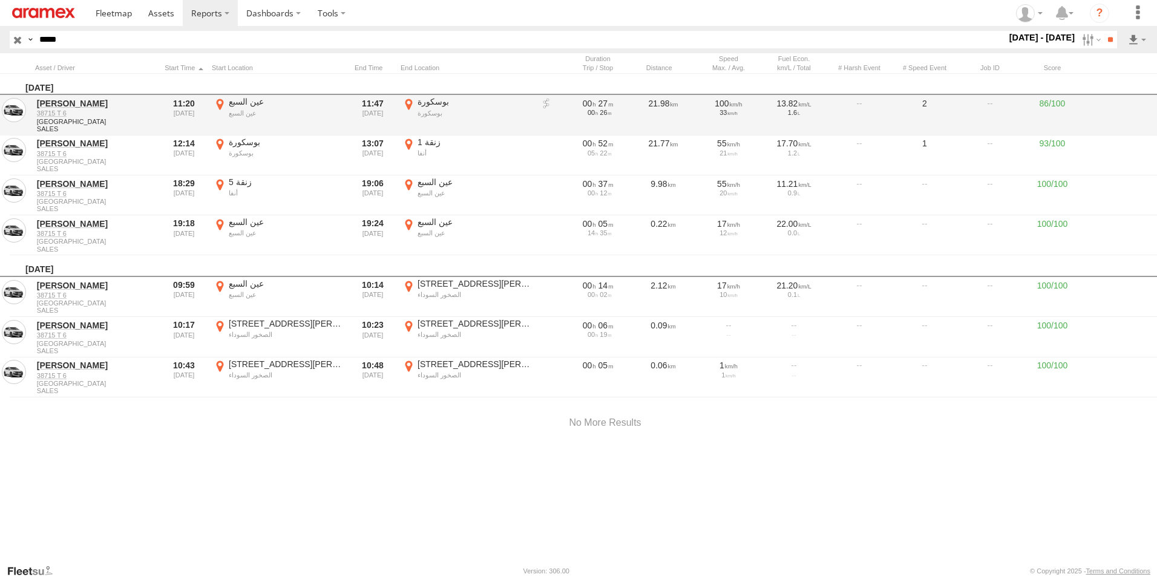
click at [219, 104] on label "عين السبع عين السبع 33.60028 -7.57473" at bounding box center [278, 115] width 133 height 38
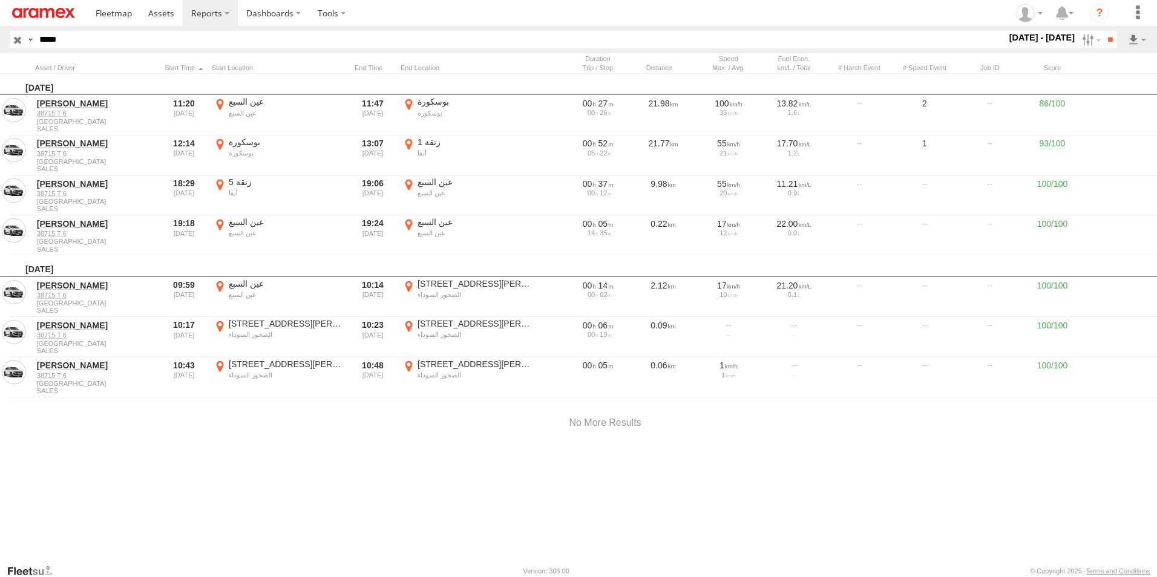
click at [0, 0] on button "Satellite" at bounding box center [0, 0] width 0 height 0
click at [0, 0] on label "×" at bounding box center [0, 0] width 0 height 0
click at [220, 284] on label "عين السبع عين السبع 33.60055 -7.57482" at bounding box center [278, 297] width 133 height 38
drag, startPoint x: 538, startPoint y: 283, endPoint x: 538, endPoint y: 333, distance: 49.6
click at [0, 0] on div at bounding box center [0, 0] width 0 height 0
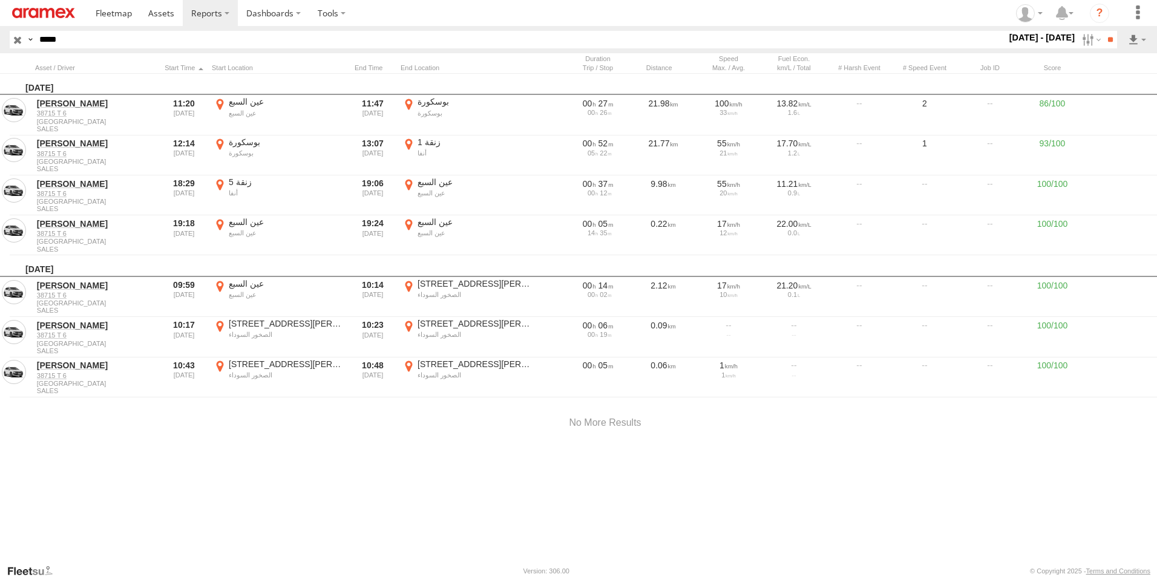
click at [0, 0] on label "×" at bounding box center [0, 0] width 0 height 0
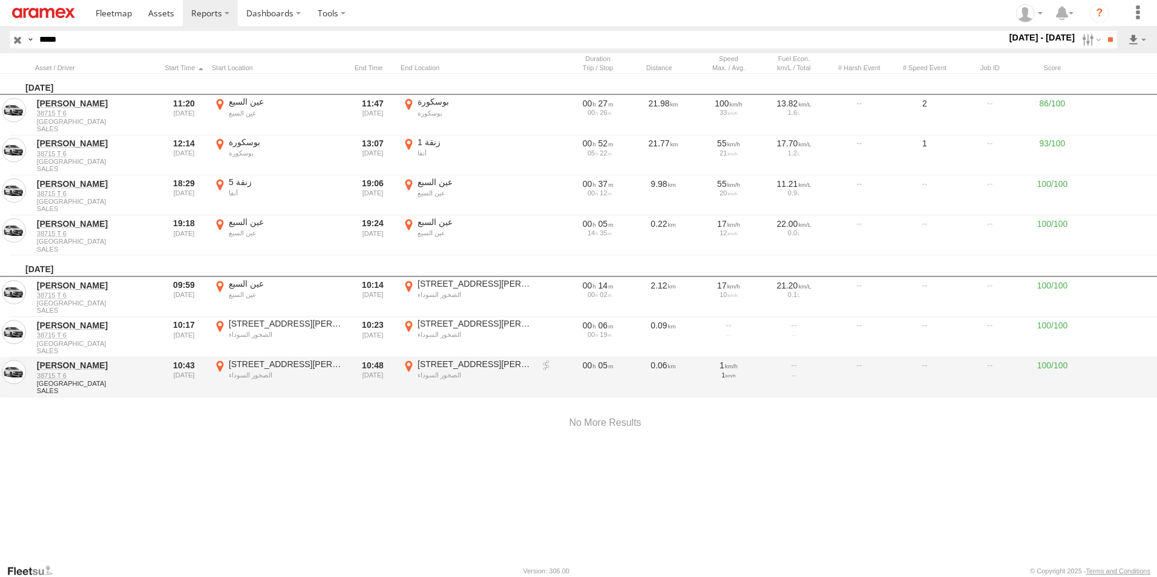
click at [408, 364] on label "89 شارع المولى إسماعيل الصخور السوداء 33.59784 -7.58583" at bounding box center [467, 378] width 133 height 38
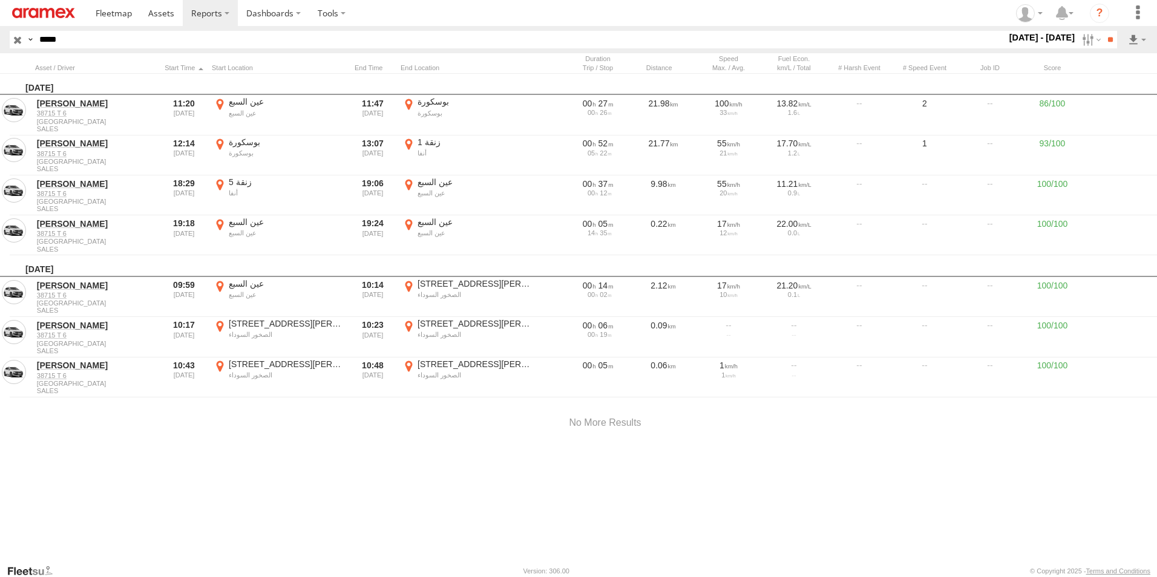
click at [0, 0] on label "×" at bounding box center [0, 0] width 0 height 0
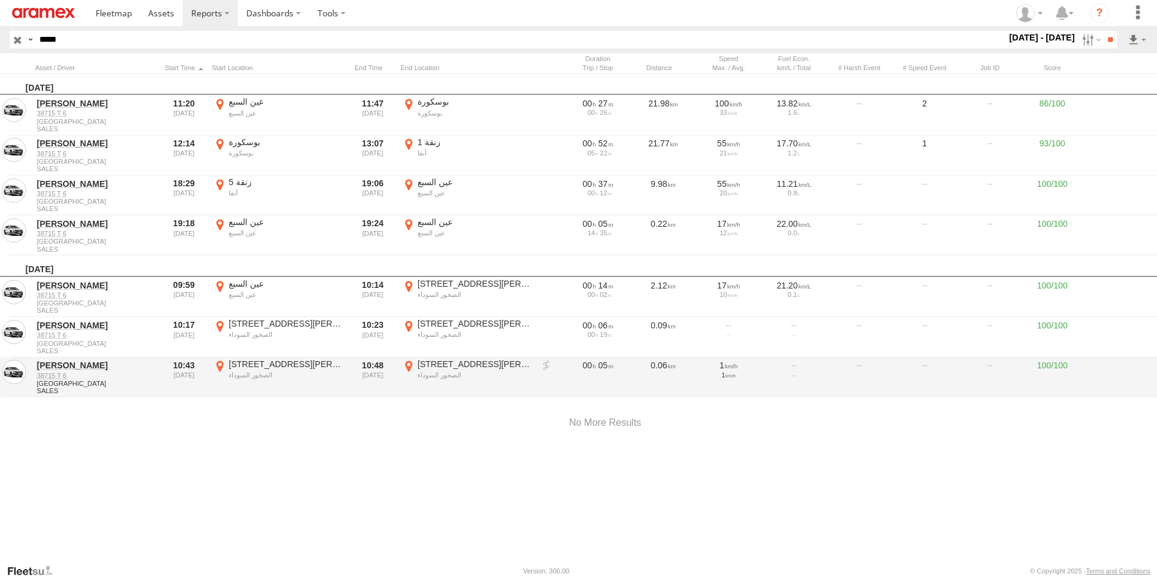
click at [221, 366] on label "89 شارع المولى إسماعيل الصخور السوداء 33.59788 -7.58584" at bounding box center [278, 378] width 133 height 38
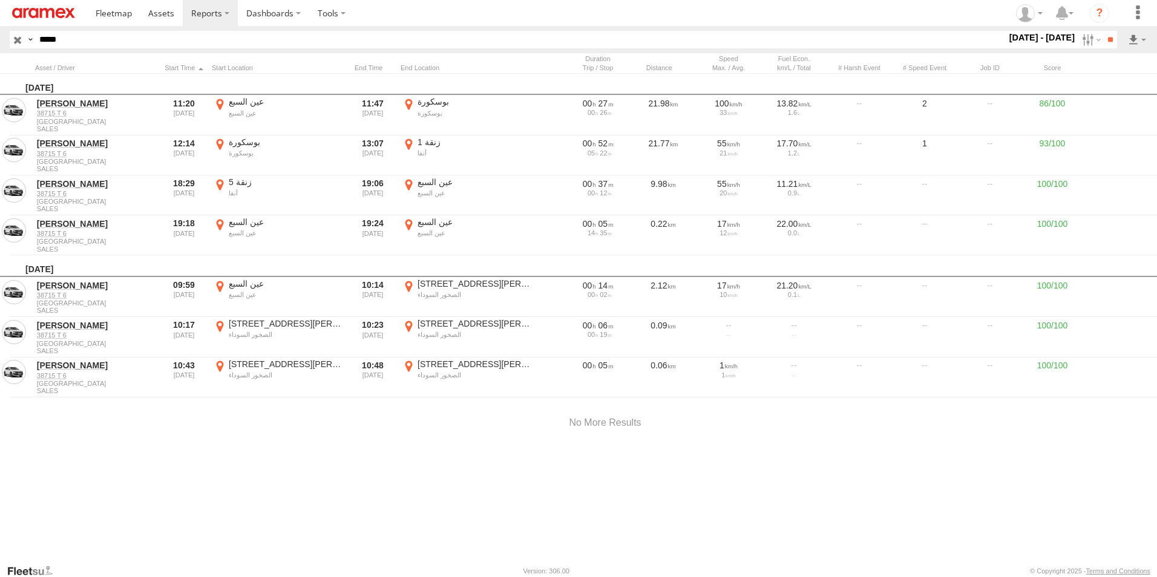
drag, startPoint x: 723, startPoint y: 342, endPoint x: 618, endPoint y: 387, distance: 113.9
click at [0, 0] on div at bounding box center [0, 0] width 0 height 0
click at [0, 0] on div "Location Details ×" at bounding box center [0, 0] width 0 height 0
click at [0, 0] on label "×" at bounding box center [0, 0] width 0 height 0
click at [1079, 44] on label at bounding box center [1090, 40] width 26 height 18
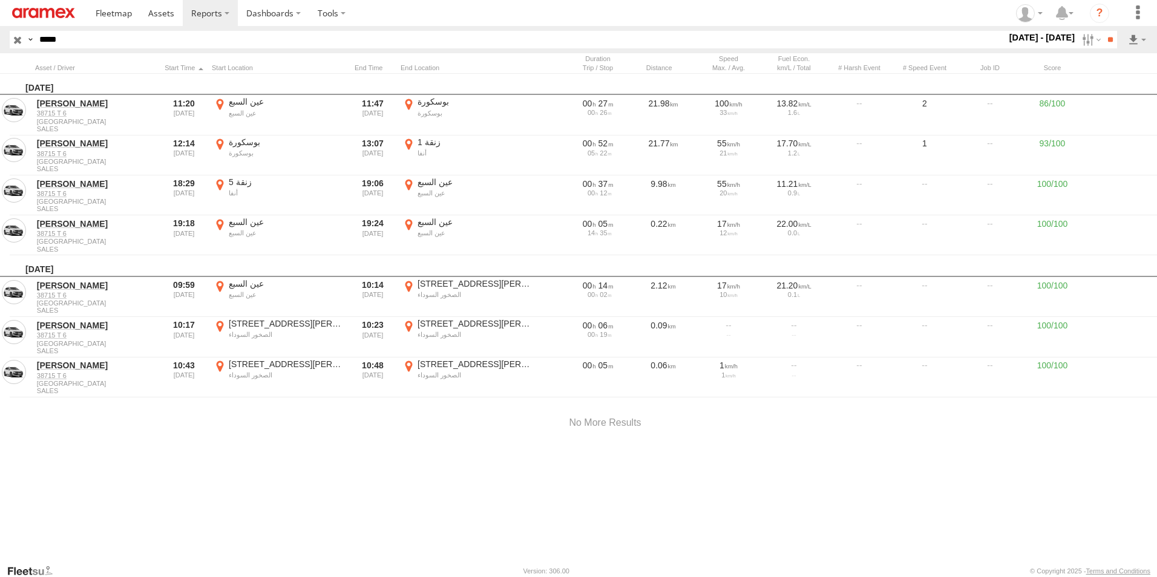
click at [0, 0] on label at bounding box center [0, 0] width 0 height 0
drag, startPoint x: 1024, startPoint y: 132, endPoint x: 1087, endPoint y: 66, distance: 91.6
click at [0, 0] on label at bounding box center [0, 0] width 0 height 0
click at [1103, 42] on input "**" at bounding box center [1110, 40] width 14 height 18
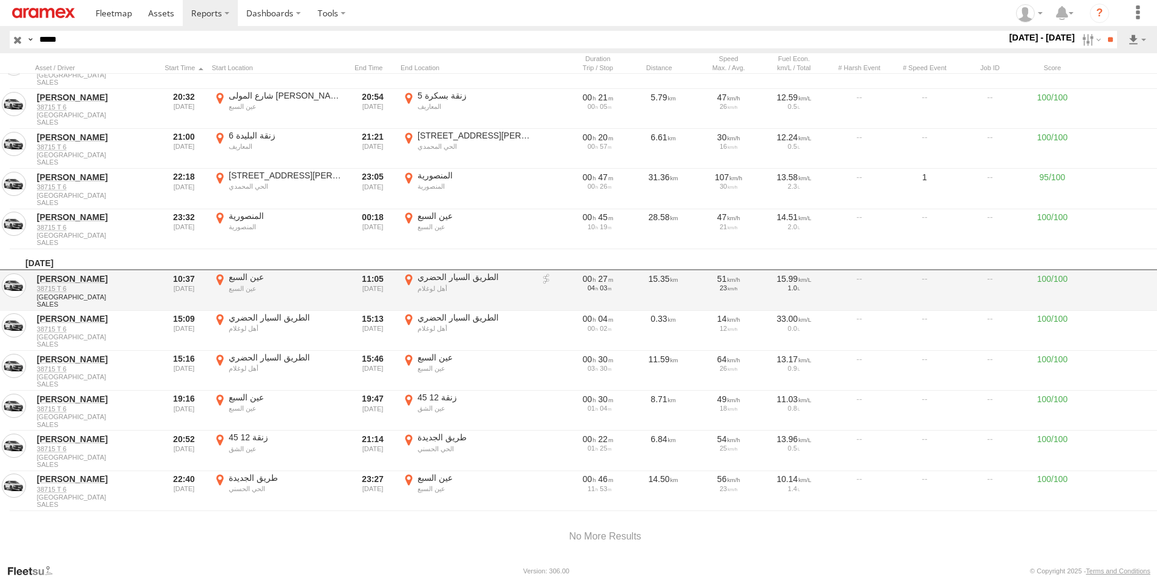
scroll to position [229, 0]
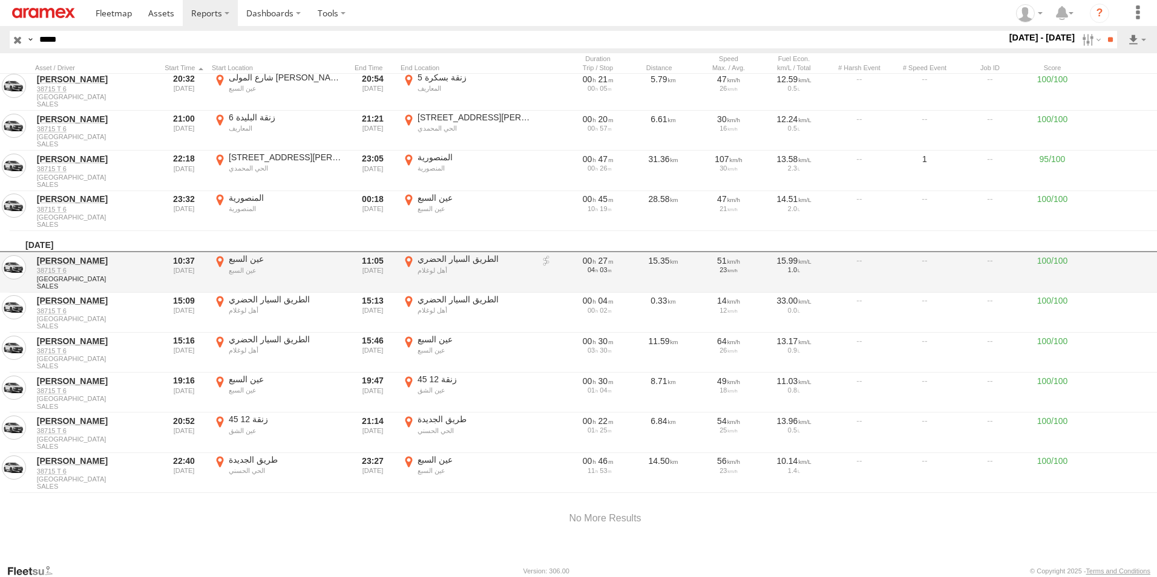
click at [404, 254] on label "الطريق السيار الحضري أهل لوغلام 33.61704 -7.47614" at bounding box center [467, 273] width 133 height 38
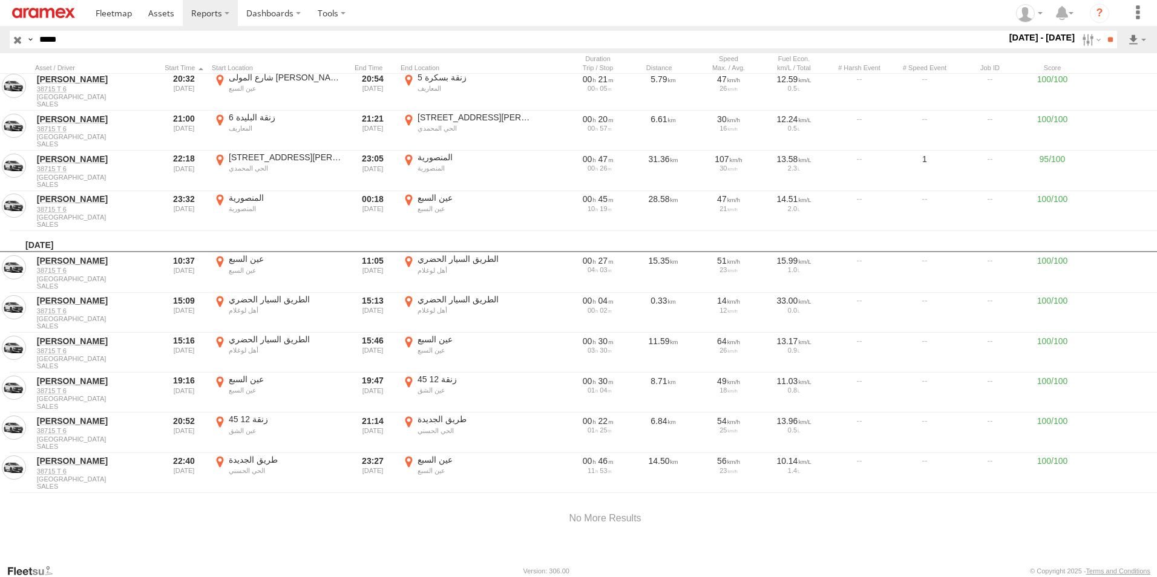
drag, startPoint x: 656, startPoint y: 290, endPoint x: 600, endPoint y: 367, distance: 95.4
click at [0, 0] on div at bounding box center [0, 0] width 0 height 0
drag, startPoint x: 565, startPoint y: 404, endPoint x: 533, endPoint y: 402, distance: 31.5
click at [0, 0] on div at bounding box center [0, 0] width 0 height 0
drag, startPoint x: 1087, startPoint y: 125, endPoint x: 1084, endPoint y: 133, distance: 8.7
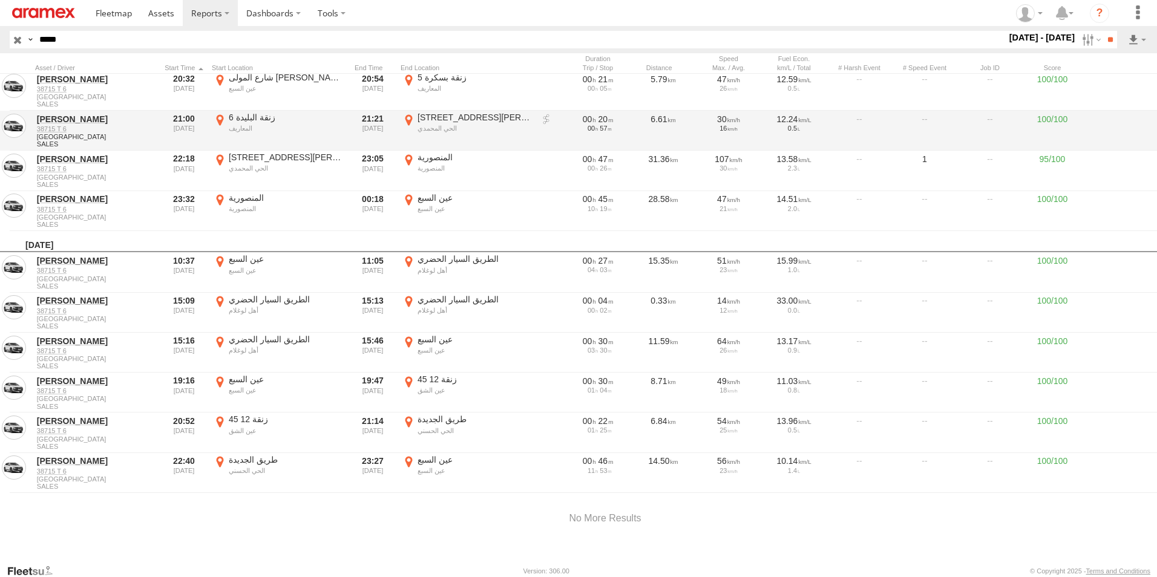
click at [0, 0] on label "×" at bounding box center [0, 0] width 0 height 0
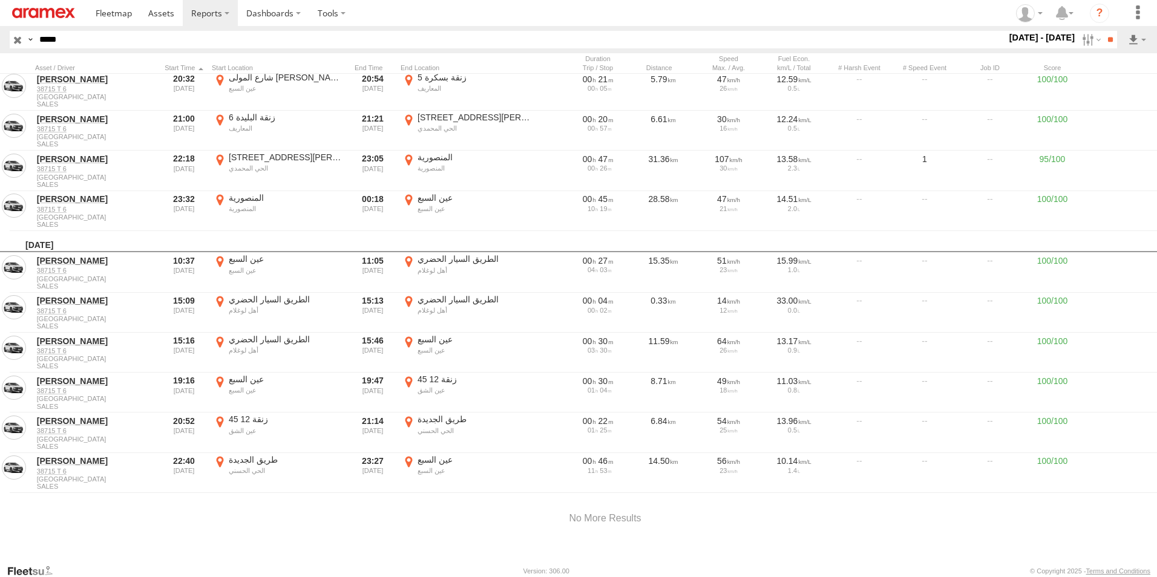
drag, startPoint x: 91, startPoint y: 41, endPoint x: 0, endPoint y: 22, distance: 93.3
click at [0, 22] on html at bounding box center [578, 288] width 1157 height 577
paste input "****"
type input "*********"
click at [1103, 31] on input "**" at bounding box center [1110, 40] width 14 height 18
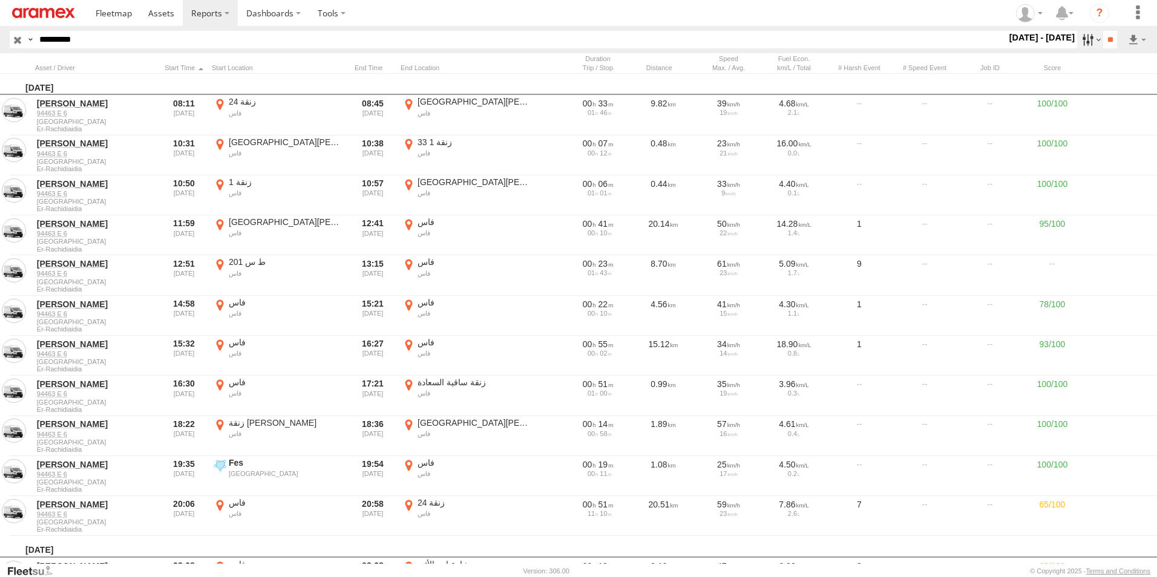
click at [1084, 40] on label at bounding box center [1090, 40] width 26 height 18
click at [0, 0] on label at bounding box center [0, 0] width 0 height 0
click at [1110, 35] on input "**" at bounding box center [1110, 40] width 14 height 18
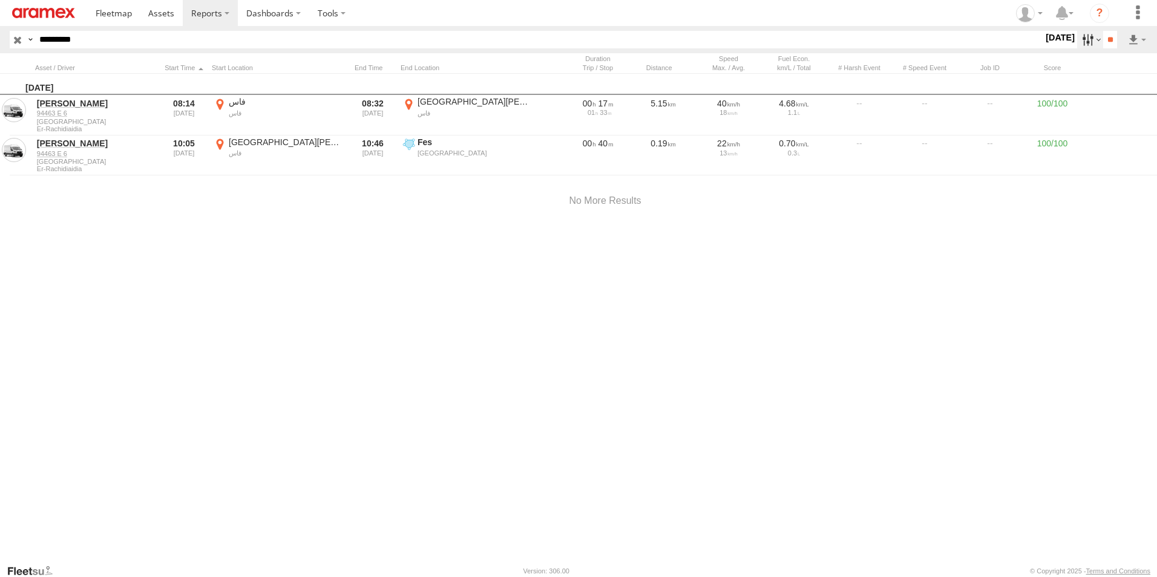
click at [1080, 42] on label at bounding box center [1090, 40] width 26 height 18
drag, startPoint x: 1027, startPoint y: 130, endPoint x: 974, endPoint y: 137, distance: 53.2
click at [0, 0] on section "S M T W T F S" at bounding box center [0, 0] width 0 height 0
click at [0, 0] on label at bounding box center [0, 0] width 0 height 0
click at [1113, 32] on input "**" at bounding box center [1110, 40] width 14 height 18
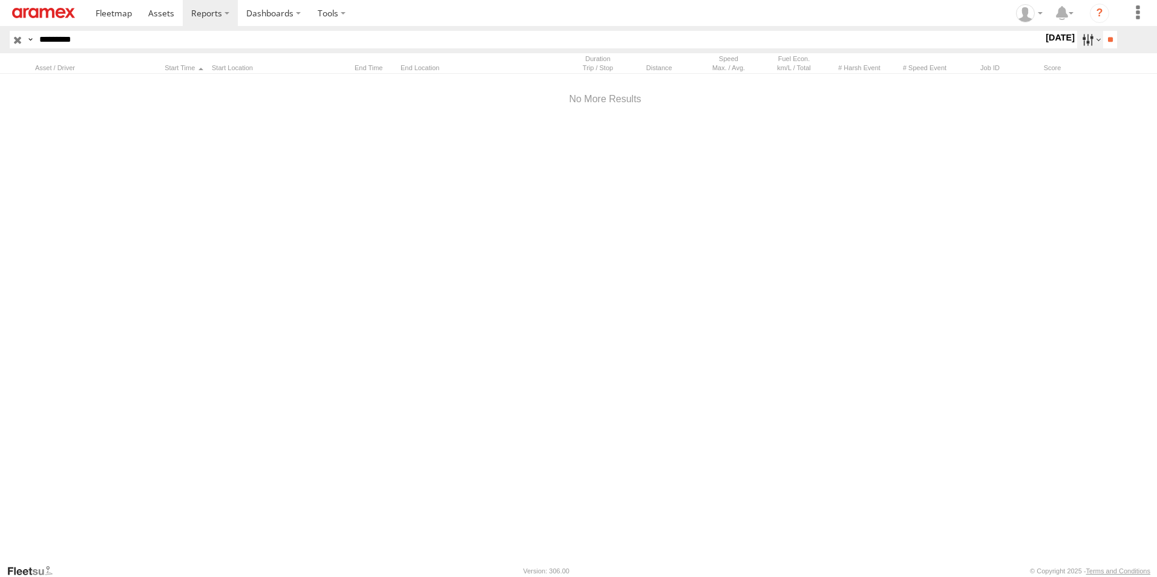
click at [1080, 44] on label at bounding box center [1090, 40] width 26 height 18
